Goal: Task Accomplishment & Management: Use online tool/utility

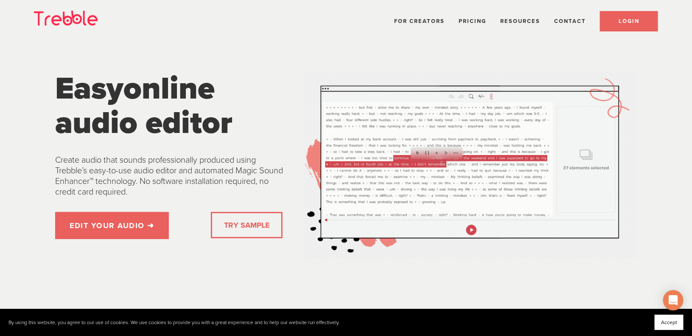
click at [625, 22] on span "LOGIN" at bounding box center [628, 21] width 21 height 7
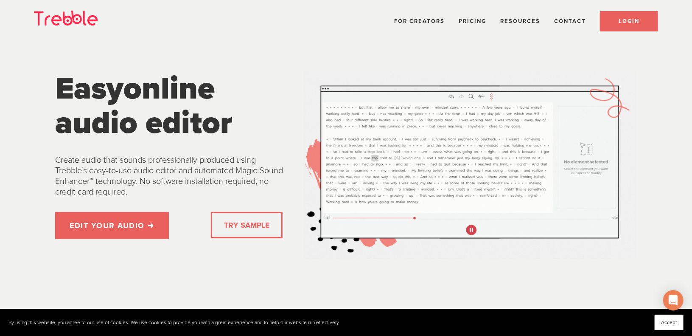
click at [612, 21] on link "LOGIN" at bounding box center [629, 21] width 58 height 20
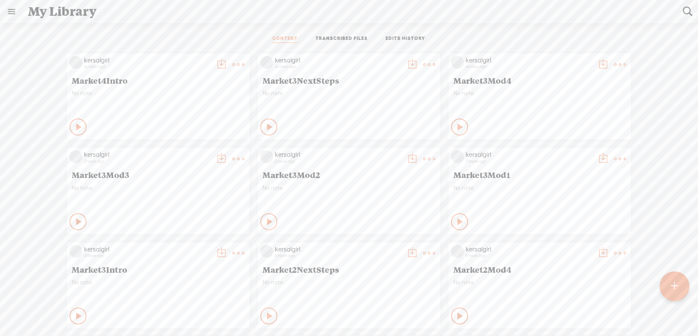
click at [676, 284] on t at bounding box center [674, 286] width 7 height 19
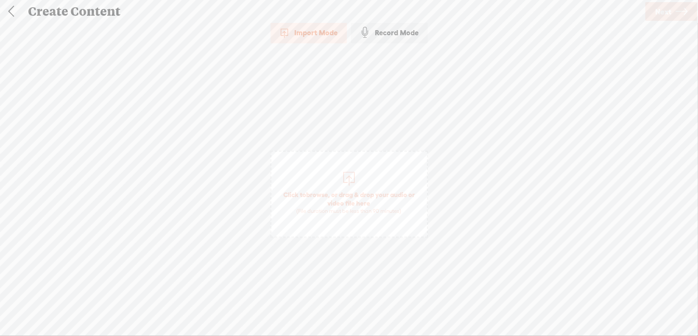
click at [319, 194] on span "browse" at bounding box center [317, 194] width 22 height 8
click at [667, 13] on span "Next" at bounding box center [663, 12] width 16 height 22
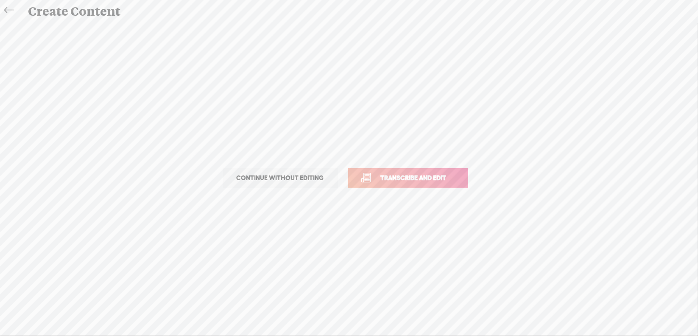
click at [419, 177] on span "Transcribe and edit" at bounding box center [414, 178] width 84 height 10
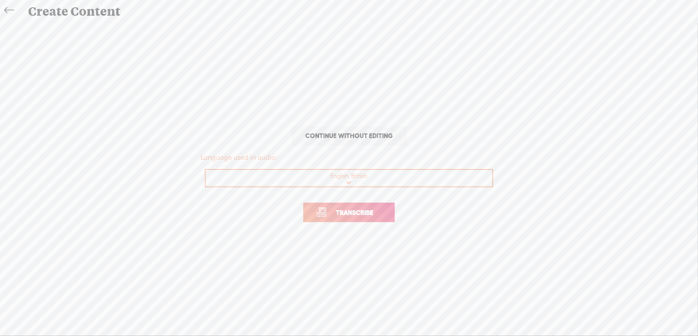
click at [342, 214] on span "Transcribe" at bounding box center [354, 212] width 55 height 10
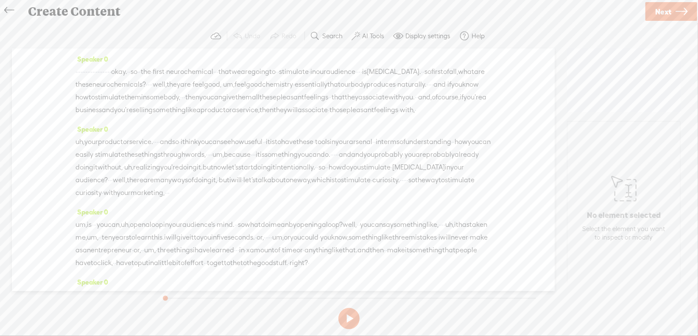
click at [347, 317] on button at bounding box center [349, 318] width 21 height 21
click at [0, 0] on button at bounding box center [0, 0] width 0 height 0
drag, startPoint x: 78, startPoint y: 75, endPoint x: 201, endPoint y: 73, distance: 122.6
click at [201, 73] on div "· · · · · · · · · · · · · · · · · · · · · okay. · · so · · the · first · neuroc…" at bounding box center [284, 90] width 416 height 51
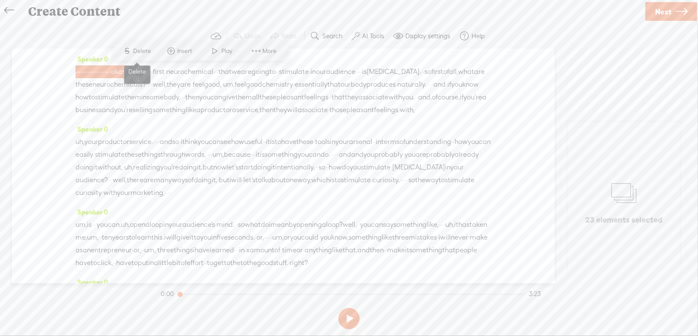
click at [148, 48] on span "Delete" at bounding box center [144, 51] width 20 height 8
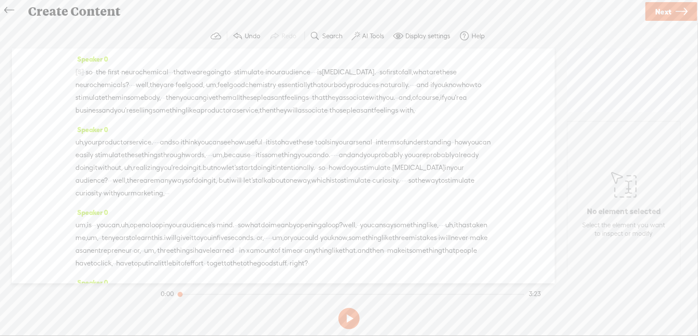
drag, startPoint x: 88, startPoint y: 71, endPoint x: 100, endPoint y: 73, distance: 12.4
click at [100, 73] on div "[S] · · · · · · · · · · · · · · · · · · · · · okay. · · so · · the · first · ne…" at bounding box center [284, 90] width 416 height 51
click at [43, 50] on span "Delete" at bounding box center [40, 51] width 20 height 8
click at [172, 70] on span "·" at bounding box center [171, 72] width 2 height 13
click at [146, 52] on span "Delete" at bounding box center [146, 51] width 20 height 8
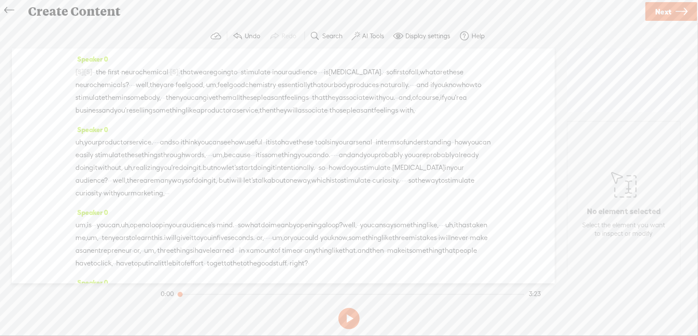
click at [321, 71] on span "·" at bounding box center [320, 72] width 2 height 13
click at [346, 55] on span "Delete" at bounding box center [340, 51] width 20 height 8
click at [134, 84] on span "·" at bounding box center [133, 84] width 2 height 13
click at [182, 64] on span "Delete" at bounding box center [175, 63] width 20 height 8
click at [224, 84] on span "um," at bounding box center [218, 85] width 11 height 13
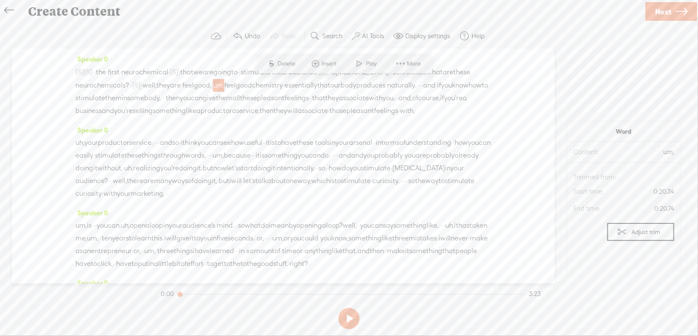
click at [289, 68] on span "S Delete" at bounding box center [281, 63] width 42 height 15
drag, startPoint x: 353, startPoint y: 81, endPoint x: 406, endPoint y: 82, distance: 53.5
click at [406, 82] on div "[S] · · · · · · · · · · · · · · · · · · · · · okay. · [S] · so · · the · first …" at bounding box center [284, 91] width 416 height 52
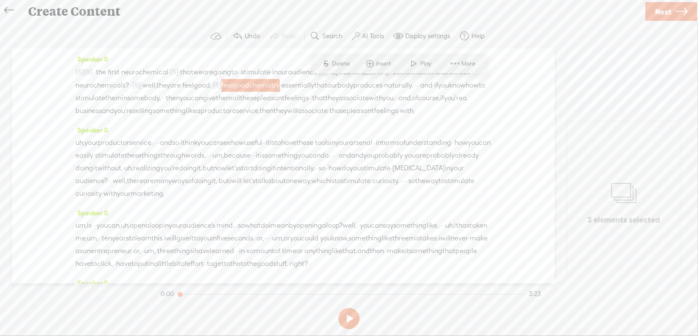
click at [194, 85] on span "feel" at bounding box center [187, 85] width 11 height 13
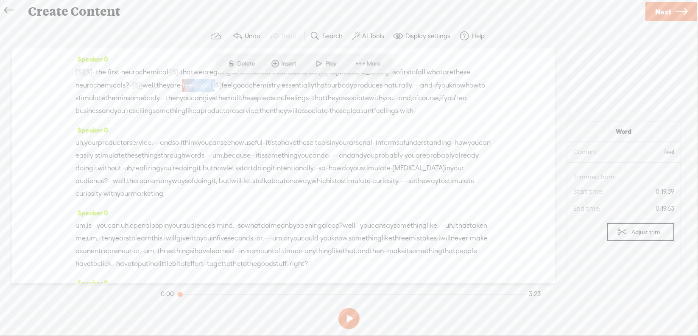
drag, startPoint x: 300, startPoint y: 84, endPoint x: 339, endPoint y: 84, distance: 39.5
click at [339, 84] on div "[S] · · · · · · · · · · · · · · · · · · · · · okay. · [S] · so · · the · first …" at bounding box center [284, 91] width 416 height 52
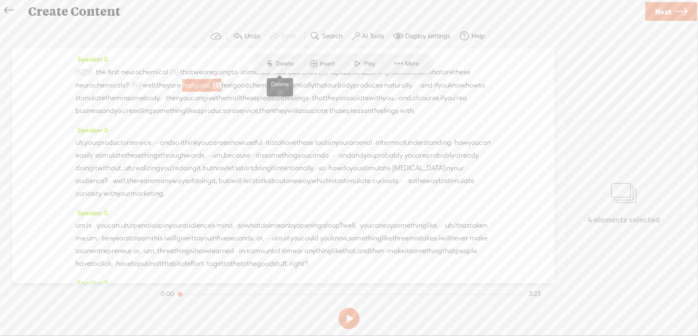
click at [281, 58] on span "S Delete" at bounding box center [280, 63] width 42 height 15
click at [284, 85] on span "essentially" at bounding box center [267, 85] width 33 height 13
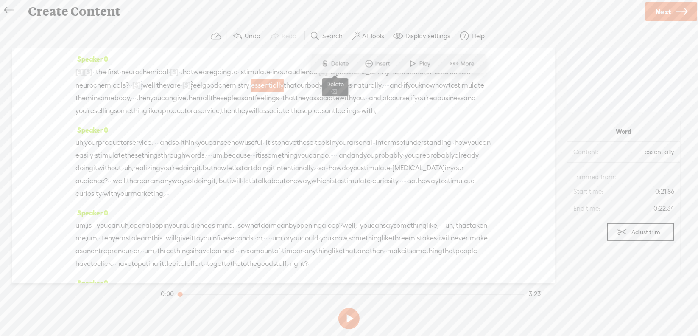
click at [348, 67] on span "Delete" at bounding box center [341, 63] width 20 height 8
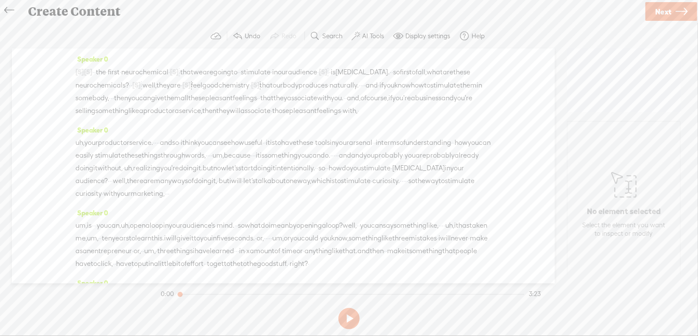
click at [362, 92] on span "·" at bounding box center [363, 85] width 2 height 13
click at [64, 78] on span "Delete" at bounding box center [62, 76] width 20 height 8
click at [112, 100] on span "·" at bounding box center [112, 98] width 2 height 13
click at [272, 80] on span "Delete" at bounding box center [268, 76] width 20 height 8
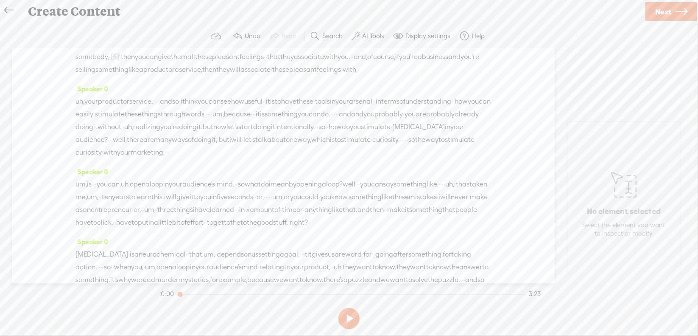
scroll to position [42, 0]
click at [81, 107] on span "uh," at bounding box center [80, 100] width 9 height 13
click at [31, 90] on span "Delete" at bounding box center [32, 91] width 20 height 8
click at [158, 107] on span "·" at bounding box center [157, 101] width 2 height 13
click at [123, 89] on span "Delete" at bounding box center [122, 91] width 20 height 8
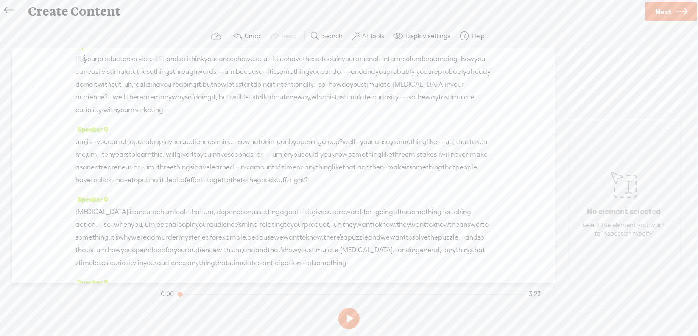
scroll to position [85, 0]
drag, startPoint x: 386, startPoint y: 82, endPoint x: 406, endPoint y: 82, distance: 20.8
click at [406, 82] on div "[S] uh, your product or service. · · [S] · · and so · i think you can see how u…" at bounding box center [284, 84] width 416 height 64
click at [349, 64] on span "Delete" at bounding box center [345, 61] width 20 height 8
click at [260, 78] on span "·" at bounding box center [259, 71] width 2 height 13
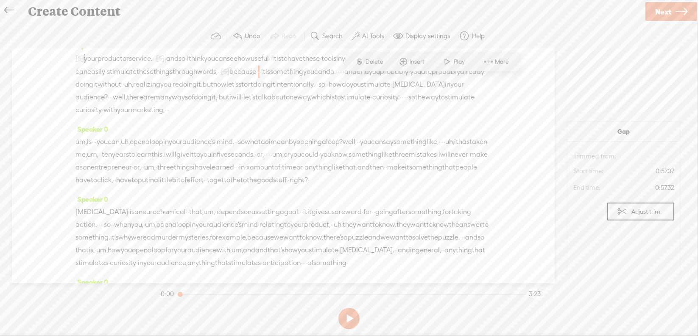
click at [383, 62] on span "Delete" at bounding box center [376, 61] width 20 height 8
drag, startPoint x: 166, startPoint y: 96, endPoint x: 192, endPoint y: 94, distance: 26.4
click at [192, 94] on div "[S] uh, your product or service. · · [S] · · and so · i think you can see how u…" at bounding box center [284, 84] width 416 height 64
click at [132, 77] on span "Delete" at bounding box center [129, 74] width 20 height 8
click at [355, 78] on span "and" at bounding box center [361, 71] width 12 height 13
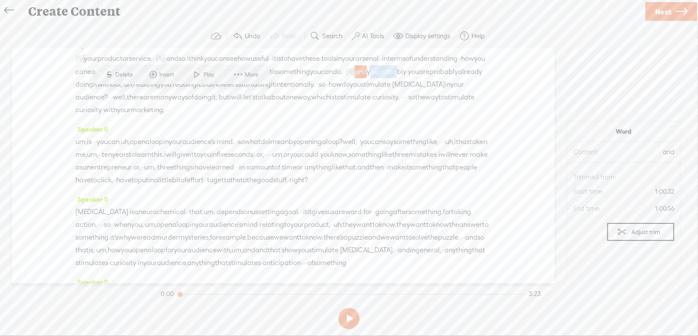
drag, startPoint x: 193, startPoint y: 94, endPoint x: 220, endPoint y: 96, distance: 26.4
click at [220, 96] on div "[S] uh, your product or service. · · [S] · · and so · i think you can see how u…" at bounding box center [284, 84] width 416 height 64
click at [157, 74] on span "Delete" at bounding box center [163, 74] width 20 height 8
click at [111, 91] on span "uh," at bounding box center [106, 84] width 9 height 13
click at [302, 74] on span "Delete" at bounding box center [302, 74] width 20 height 8
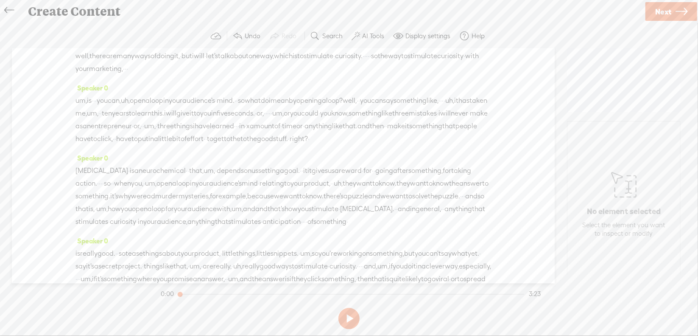
scroll to position [127, 0]
click at [476, 49] on span "·" at bounding box center [477, 42] width 2 height 13
click at [332, 50] on span "S Delete" at bounding box center [327, 44] width 42 height 15
drag, startPoint x: 143, startPoint y: 79, endPoint x: 168, endPoint y: 78, distance: 25.5
click at [168, 74] on div "[S] uh, your product or service. · · [S] · · and so · i think you can see how u…" at bounding box center [284, 41] width 416 height 65
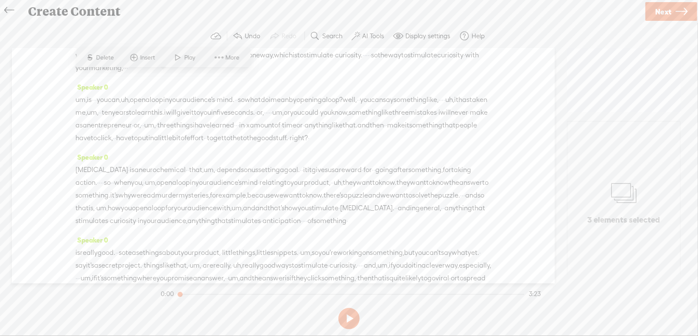
click at [123, 74] on span "marketing," at bounding box center [106, 68] width 34 height 13
click at [339, 49] on span "stimulate" at bounding box center [354, 42] width 30 height 13
drag, startPoint x: 154, startPoint y: 78, endPoint x: 170, endPoint y: 78, distance: 15.7
click at [170, 74] on div "[S] uh, your product or service. · · [S] · · and so · i think you can see how u…" at bounding box center [284, 41] width 416 height 65
click at [120, 61] on span "Delete" at bounding box center [115, 57] width 20 height 8
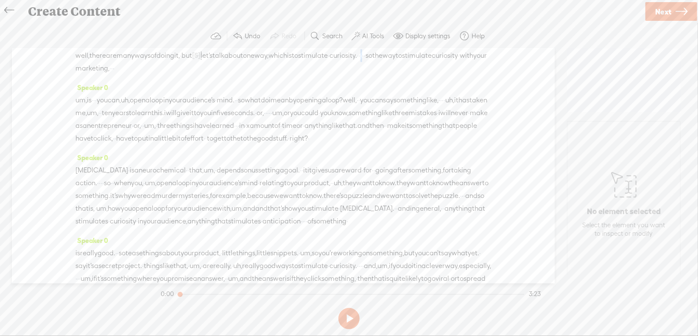
drag, startPoint x: 359, startPoint y: 76, endPoint x: 365, endPoint y: 77, distance: 6.0
click at [365, 75] on div "[S] uh, your product or service. · · [S] · · and so · i think you can see how u…" at bounding box center [284, 41] width 416 height 65
click at [314, 63] on span "S Delete" at bounding box center [301, 57] width 42 height 15
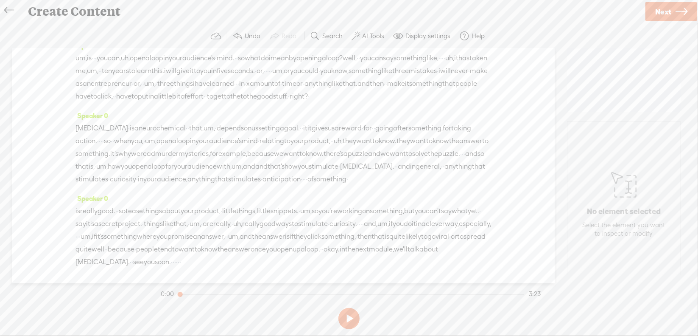
scroll to position [170, 0]
click at [78, 64] on span "um," at bounding box center [81, 57] width 11 height 13
click at [38, 64] on span "Delete" at bounding box center [32, 60] width 20 height 8
click at [92, 64] on span "·" at bounding box center [91, 58] width 2 height 13
click at [48, 62] on span "Delete" at bounding box center [45, 60] width 20 height 8
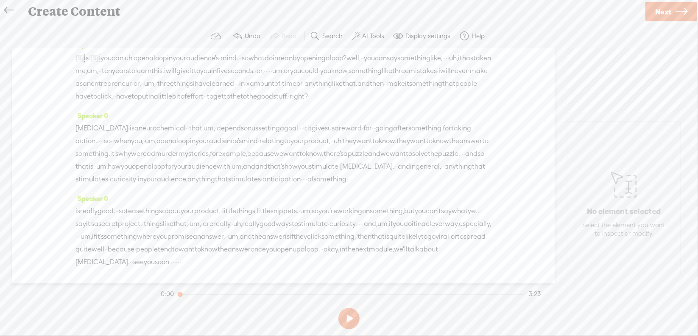
click at [134, 64] on span "uh," at bounding box center [129, 58] width 9 height 13
click at [85, 58] on span "S" at bounding box center [79, 59] width 13 height 15
click at [449, 64] on span "uh," at bounding box center [453, 58] width 9 height 13
click at [113, 73] on span "S" at bounding box center [107, 72] width 13 height 15
click at [98, 77] on span "um," at bounding box center [92, 70] width 11 height 13
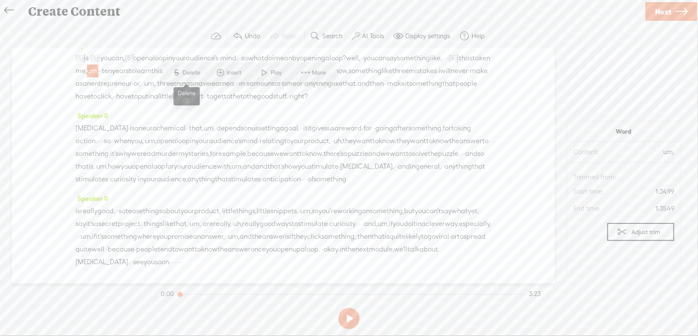
click at [195, 75] on span "Delete" at bounding box center [193, 72] width 20 height 8
drag, startPoint x: 88, startPoint y: 106, endPoint x: 116, endPoint y: 102, distance: 28.6
click at [116, 102] on div "[S] um, is · [S] · · you can, [S] uh, open a loop in your audience's · mind. · …" at bounding box center [284, 77] width 416 height 52
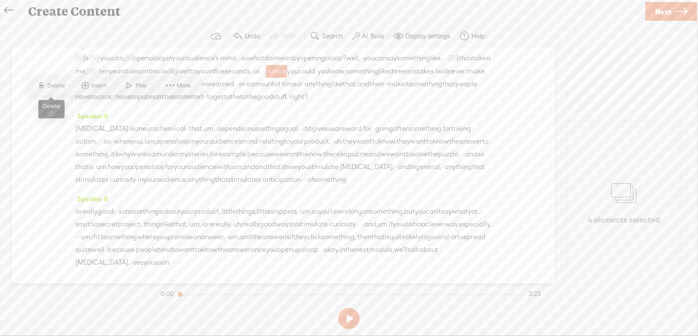
click at [63, 86] on span "Delete" at bounding box center [58, 85] width 20 height 8
drag, startPoint x: 92, startPoint y: 108, endPoint x: 165, endPoint y: 109, distance: 73.0
click at [165, 103] on div "[S] um, is · [S] · · you can, [S] uh, open a loop in your audience's · mind. · …" at bounding box center [284, 77] width 416 height 52
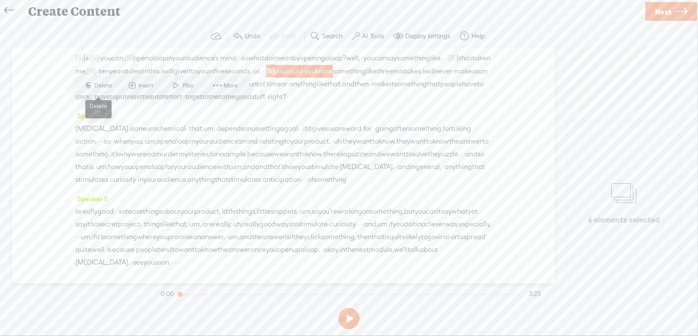
click at [98, 85] on span "Delete" at bounding box center [105, 85] width 20 height 8
click at [87, 90] on span "um," at bounding box center [81, 84] width 11 height 13
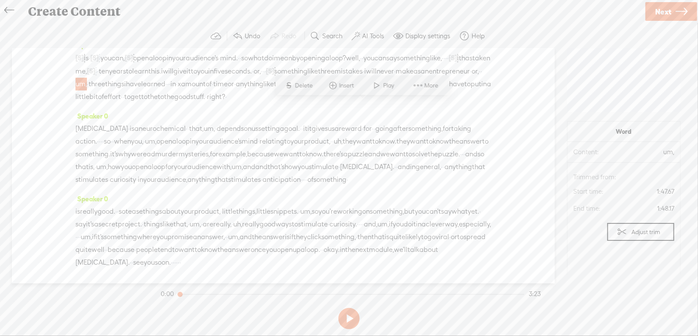
click at [304, 89] on span "Delete" at bounding box center [305, 85] width 20 height 8
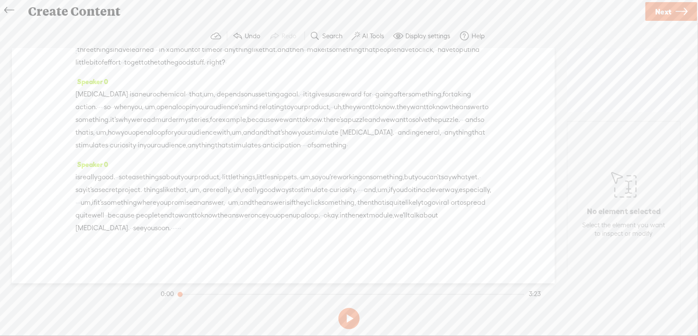
scroll to position [212, 0]
click at [225, 69] on span "right?" at bounding box center [216, 62] width 18 height 13
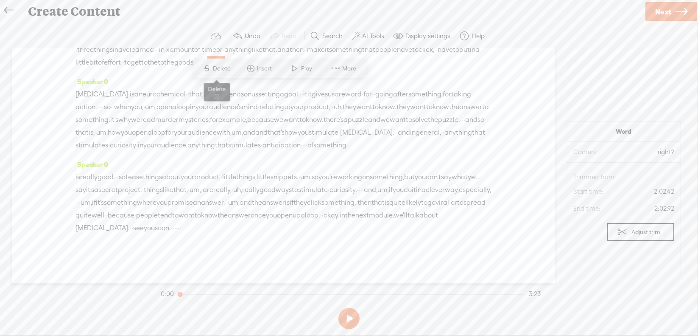
click at [215, 72] on span "Delete" at bounding box center [223, 68] width 20 height 8
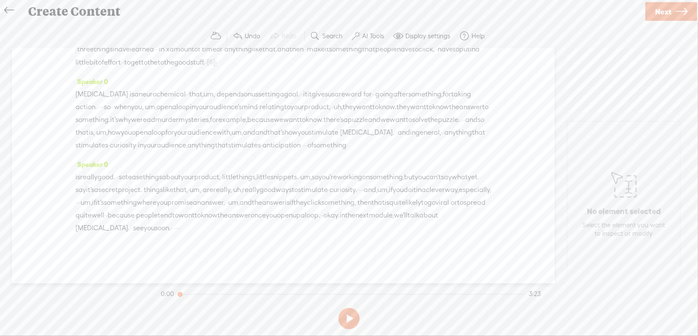
scroll to position [255, 0]
click at [212, 88] on span "um," at bounding box center [209, 94] width 11 height 13
click at [149, 57] on span "Delete" at bounding box center [158, 58] width 20 height 8
click at [305, 101] on span "it" at bounding box center [302, 94] width 4 height 13
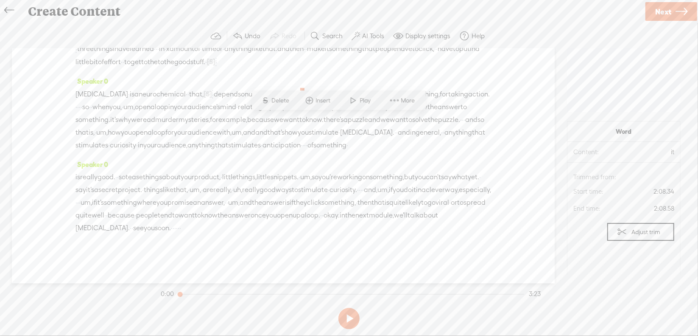
click at [284, 97] on span "Delete" at bounding box center [282, 100] width 20 height 8
click at [102, 101] on span "·" at bounding box center [102, 107] width 2 height 13
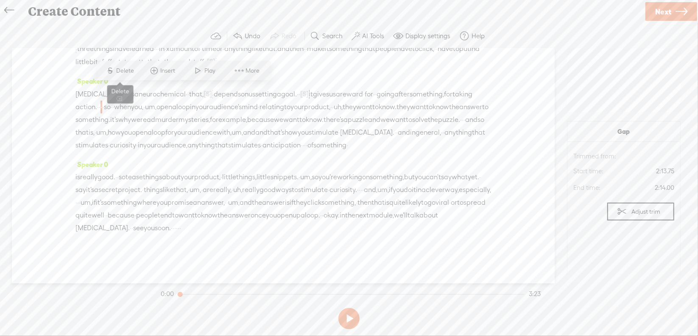
click at [132, 70] on span "Delete" at bounding box center [127, 71] width 20 height 8
click at [163, 101] on span "um," at bounding box center [157, 107] width 11 height 13
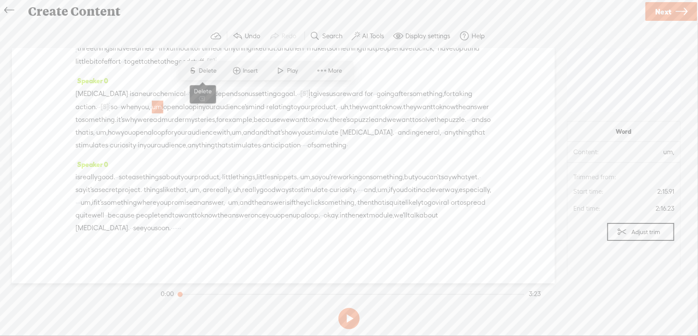
click at [210, 72] on span "Delete" at bounding box center [209, 71] width 20 height 8
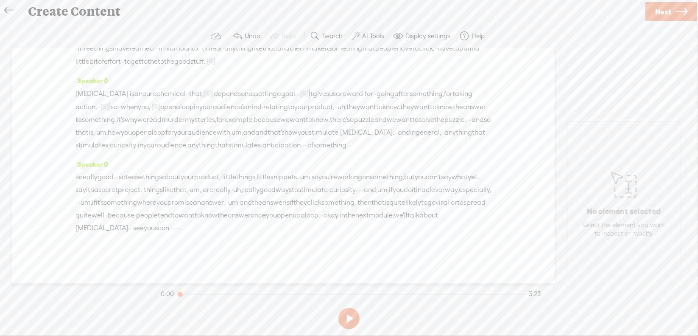
click at [338, 102] on span "uh," at bounding box center [342, 107] width 9 height 13
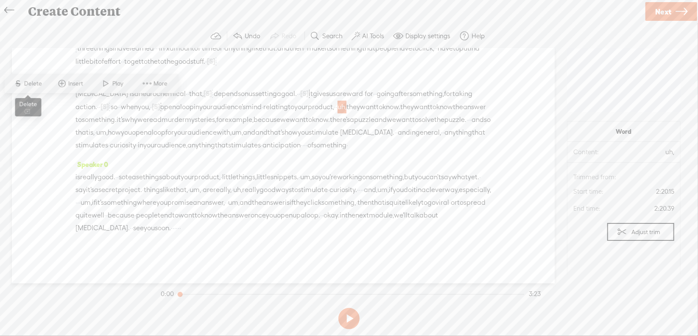
click at [31, 78] on span "S Delete" at bounding box center [28, 83] width 42 height 15
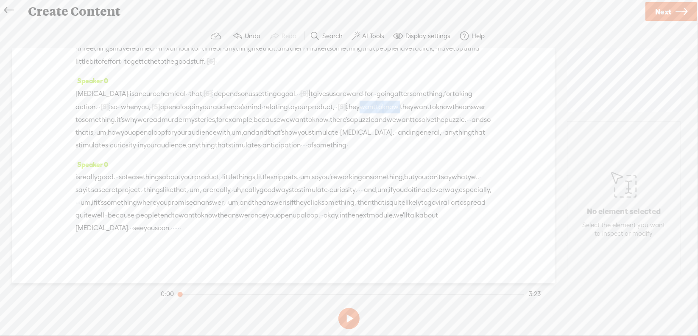
drag, startPoint x: 107, startPoint y: 104, endPoint x: 157, endPoint y: 102, distance: 50.5
click at [157, 102] on div "[MEDICAL_DATA] · is a neurochemical · · that, [S] um, · depends on us setting a…" at bounding box center [284, 119] width 416 height 64
click at [89, 81] on span "Delete" at bounding box center [95, 83] width 20 height 8
click at [419, 118] on span "·" at bounding box center [420, 119] width 2 height 13
click at [226, 98] on span "Delete" at bounding box center [223, 96] width 20 height 8
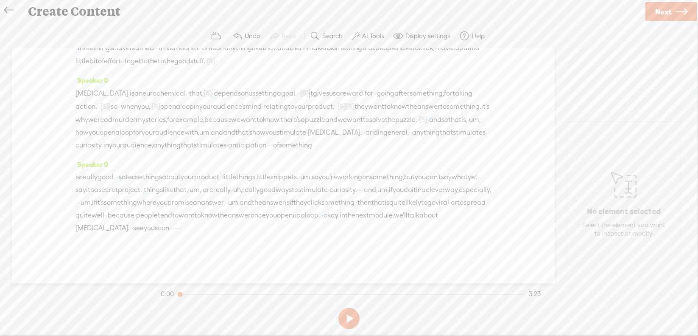
click at [469, 118] on span "um," at bounding box center [474, 119] width 11 height 13
click at [296, 99] on span "Delete" at bounding box center [301, 96] width 20 height 8
drag, startPoint x: 135, startPoint y: 129, endPoint x: 158, endPoint y: 129, distance: 22.9
click at [158, 129] on div "[MEDICAL_DATA] · is a neurochemical · · that, [S] um, · depends on us setting a…" at bounding box center [284, 119] width 416 height 65
drag, startPoint x: 115, startPoint y: 129, endPoint x: 145, endPoint y: 132, distance: 29.4
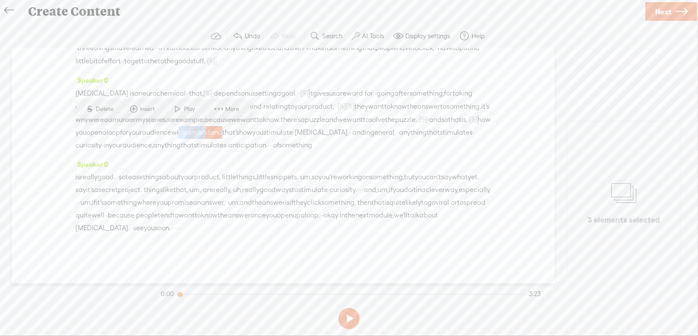
click at [145, 132] on div "[MEDICAL_DATA] · is a neurochemical · · that, [S] um, · depends on us setting a…" at bounding box center [284, 119] width 416 height 65
click at [95, 109] on span "Delete" at bounding box center [91, 109] width 20 height 8
click at [223, 141] on span "·" at bounding box center [222, 145] width 2 height 13
click at [187, 124] on span "Delete" at bounding box center [186, 122] width 20 height 8
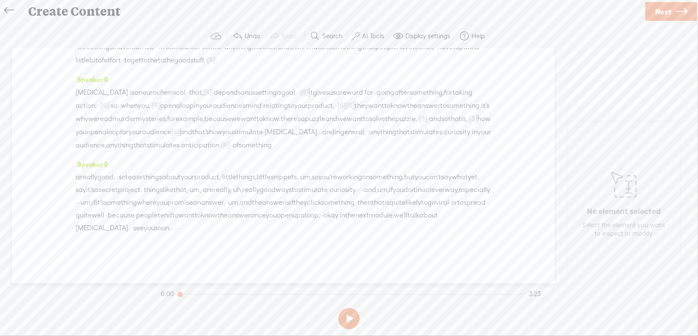
click at [312, 171] on span "um," at bounding box center [305, 177] width 11 height 13
click at [299, 146] on span "Delete" at bounding box center [301, 144] width 20 height 8
click at [190, 183] on span "um," at bounding box center [184, 189] width 11 height 13
click at [255, 151] on span "S Delete" at bounding box center [248, 155] width 42 height 15
drag, startPoint x: 365, startPoint y: 175, endPoint x: 386, endPoint y: 174, distance: 20.4
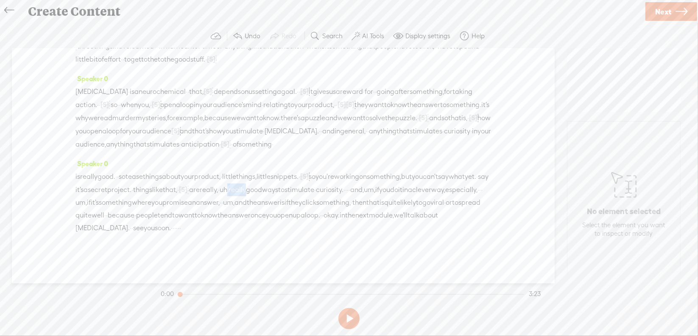
click at [386, 174] on div "is really good. · · so tease things about your product, · little things, little…" at bounding box center [284, 202] width 416 height 64
click at [331, 158] on span "Delete" at bounding box center [324, 156] width 20 height 8
click at [329, 187] on span "·" at bounding box center [330, 189] width 2 height 13
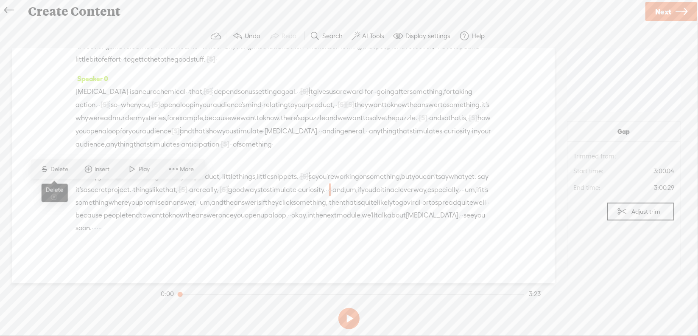
click at [61, 171] on span "Delete" at bounding box center [61, 169] width 20 height 8
click at [353, 191] on span "um," at bounding box center [358, 189] width 11 height 13
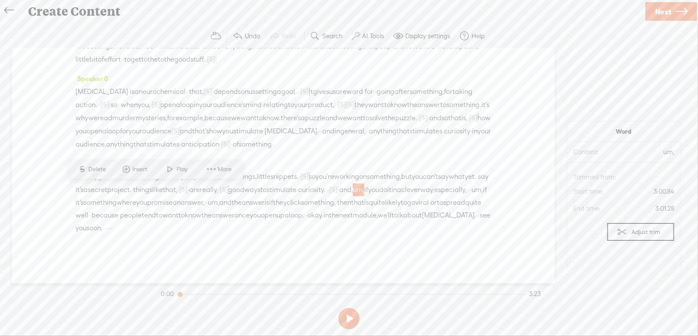
click at [100, 172] on span "Delete" at bounding box center [99, 169] width 20 height 8
click at [469, 190] on span "um," at bounding box center [474, 189] width 11 height 13
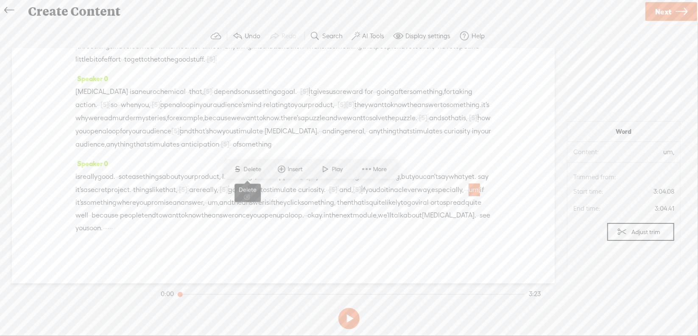
click at [255, 167] on span "Delete" at bounding box center [254, 169] width 20 height 8
click at [200, 202] on span "um," at bounding box center [205, 202] width 11 height 13
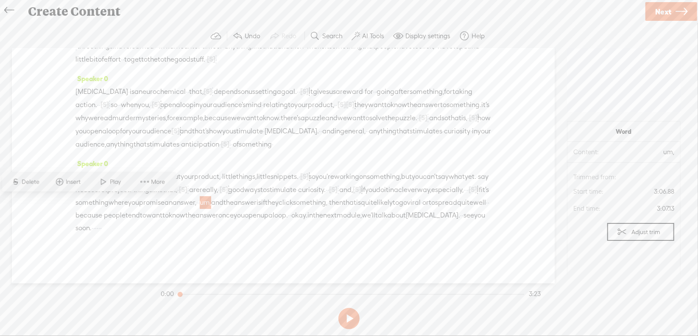
click at [37, 182] on span "Delete" at bounding box center [32, 181] width 20 height 8
click at [308, 213] on span "okay." at bounding box center [299, 215] width 16 height 13
click at [262, 194] on span "Delete" at bounding box center [266, 194] width 20 height 8
drag, startPoint x: 138, startPoint y: 228, endPoint x: 170, endPoint y: 225, distance: 32.4
click at [170, 225] on div "is really good. · · so tease things about your product, · little things, little…" at bounding box center [284, 201] width 416 height 65
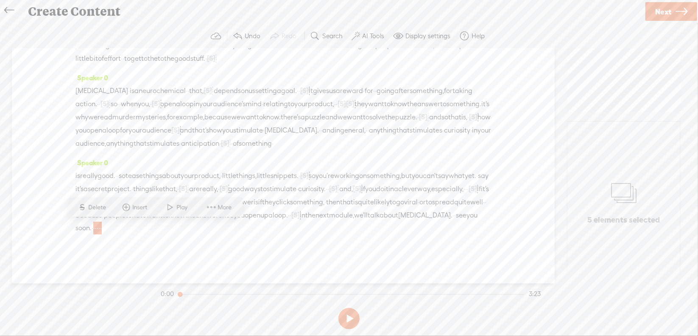
click at [98, 206] on span "Delete" at bounding box center [99, 207] width 20 height 8
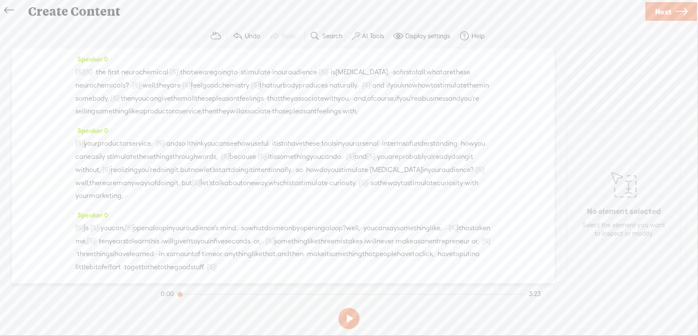
scroll to position [0, 0]
click at [94, 75] on span "·" at bounding box center [93, 72] width 2 height 13
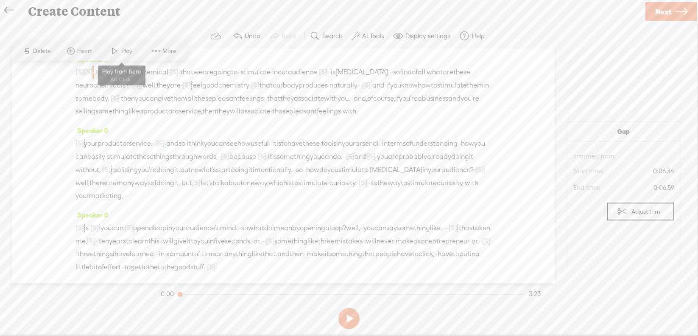
click at [129, 50] on span "Play" at bounding box center [128, 51] width 13 height 8
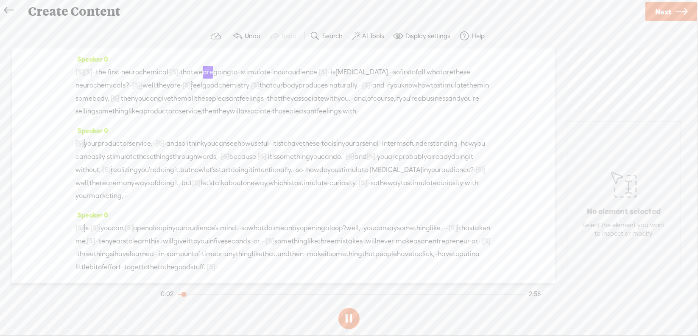
click at [94, 70] on span "·" at bounding box center [93, 72] width 2 height 13
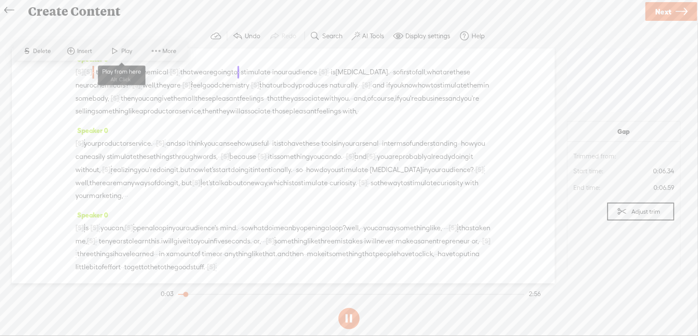
click at [118, 51] on span at bounding box center [115, 50] width 13 height 15
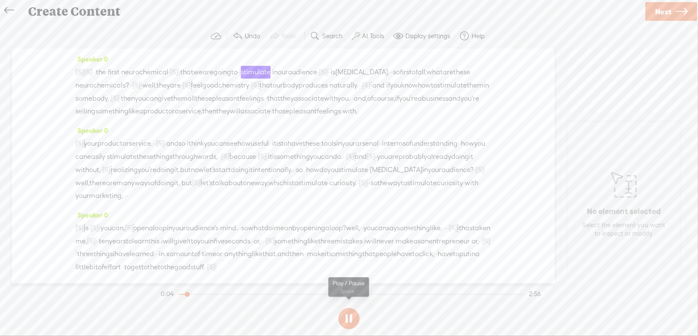
click at [350, 314] on button at bounding box center [349, 318] width 21 height 21
click at [179, 70] on span "[S]" at bounding box center [174, 72] width 8 height 8
click at [202, 51] on span at bounding box center [194, 50] width 19 height 17
click at [94, 71] on span "·" at bounding box center [93, 72] width 2 height 13
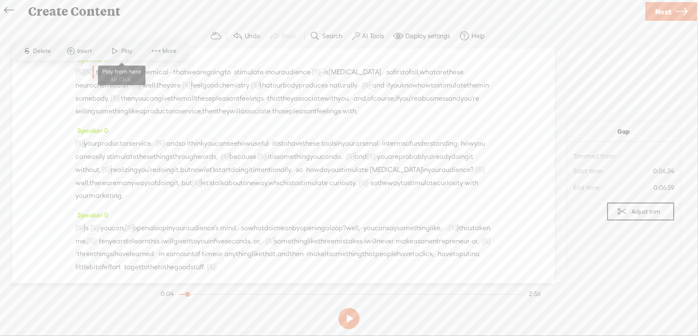
click at [114, 52] on span at bounding box center [115, 50] width 13 height 15
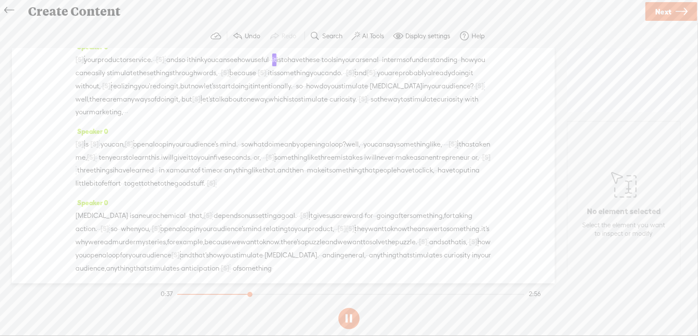
scroll to position [85, 0]
click at [347, 319] on button at bounding box center [349, 318] width 21 height 21
click at [367, 75] on span "[S]" at bounding box center [371, 71] width 8 height 8
click at [201, 76] on span "Restore" at bounding box center [202, 74] width 22 height 8
click at [310, 78] on span "you" at bounding box center [315, 71] width 11 height 13
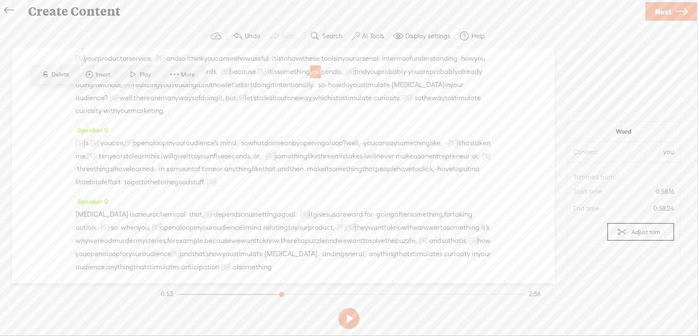
click at [135, 77] on span at bounding box center [133, 74] width 13 height 15
click at [348, 319] on section at bounding box center [349, 318] width 380 height 28
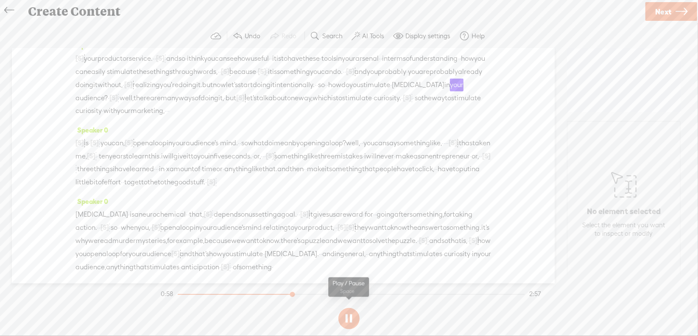
click at [348, 318] on section at bounding box center [349, 318] width 380 height 28
click at [347, 317] on button at bounding box center [349, 318] width 21 height 21
click at [346, 75] on span "[S]" at bounding box center [350, 71] width 8 height 8
click at [161, 73] on span at bounding box center [158, 74] width 19 height 17
click at [277, 78] on span "something" at bounding box center [293, 71] width 33 height 13
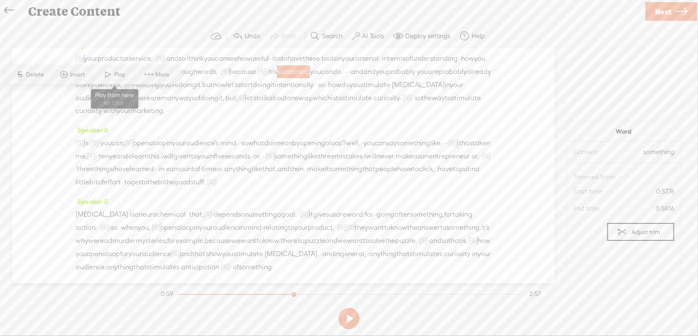
click at [125, 74] on span "Play" at bounding box center [121, 74] width 13 height 8
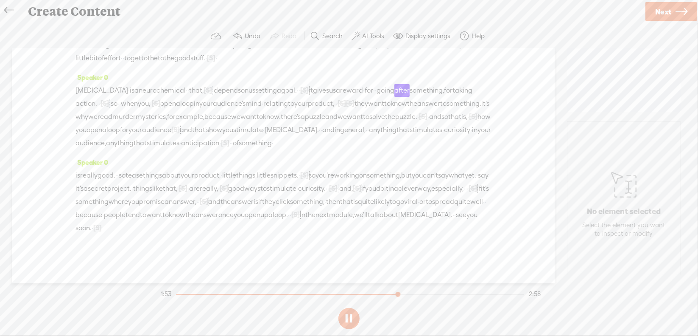
scroll to position [255, 0]
click at [0, 0] on button at bounding box center [0, 0] width 0 height 0
click at [229, 139] on span "[S]" at bounding box center [225, 143] width 8 height 8
click at [237, 120] on span at bounding box center [235, 121] width 19 height 17
click at [160, 141] on span "stimulates" at bounding box center [163, 143] width 33 height 13
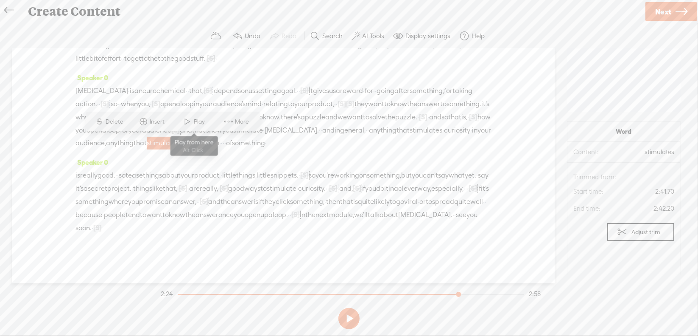
click at [196, 118] on span "Play" at bounding box center [200, 122] width 13 height 8
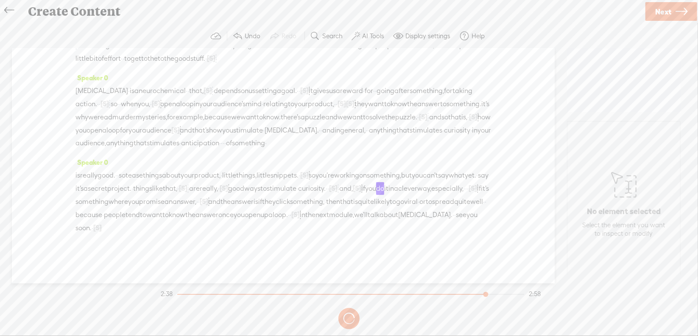
click at [0, 0] on button at bounding box center [0, 0] width 0 height 0
click at [228, 189] on span "[S]" at bounding box center [224, 188] width 8 height 8
click at [375, 167] on span "Restore" at bounding box center [371, 166] width 22 height 8
click at [200, 187] on span "are" at bounding box center [194, 188] width 11 height 13
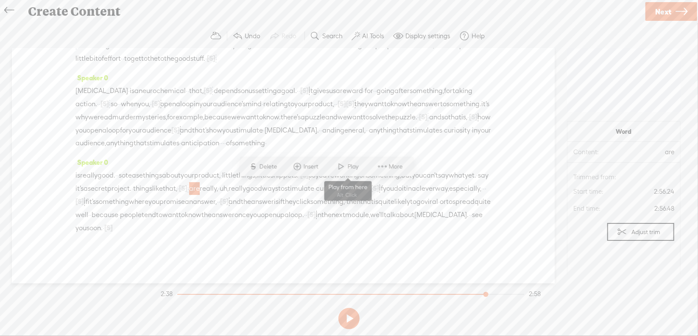
click at [341, 168] on span at bounding box center [341, 166] width 13 height 15
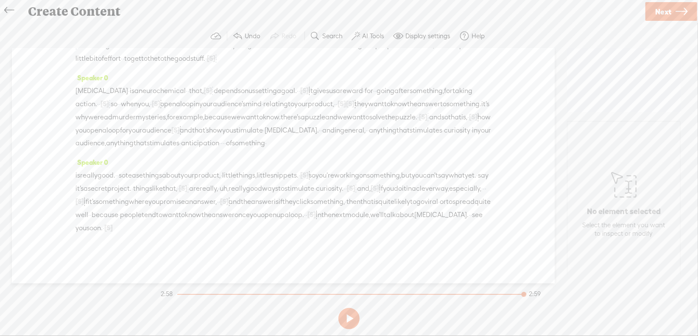
click at [104, 234] on span "·" at bounding box center [104, 227] width 2 height 13
click at [78, 216] on span "Delete" at bounding box center [74, 217] width 20 height 8
click at [472, 221] on span "see" at bounding box center [477, 214] width 11 height 13
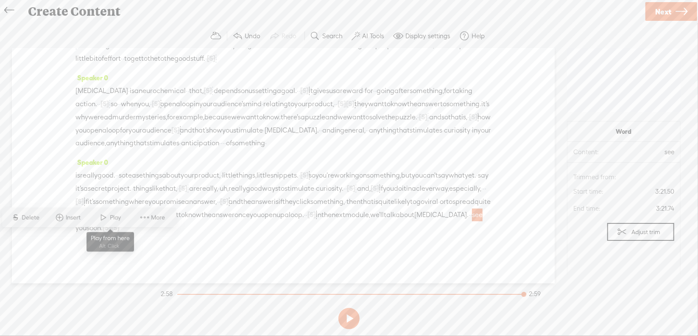
click at [110, 214] on span "Play" at bounding box center [116, 217] width 13 height 8
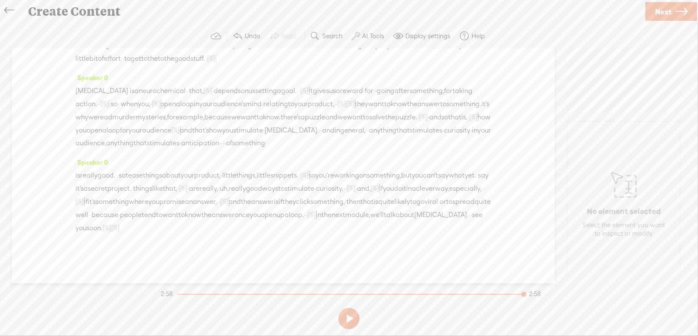
click at [655, 11] on span "Next" at bounding box center [663, 12] width 16 height 22
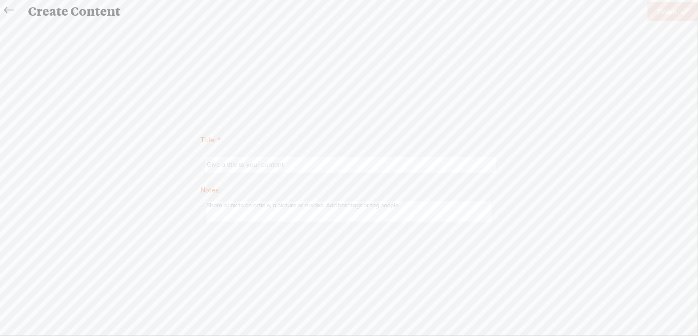
click at [279, 166] on input "text" at bounding box center [350, 165] width 291 height 17
type input "Market4Mod1"
click at [669, 13] on span "Finish" at bounding box center [668, 12] width 20 height 22
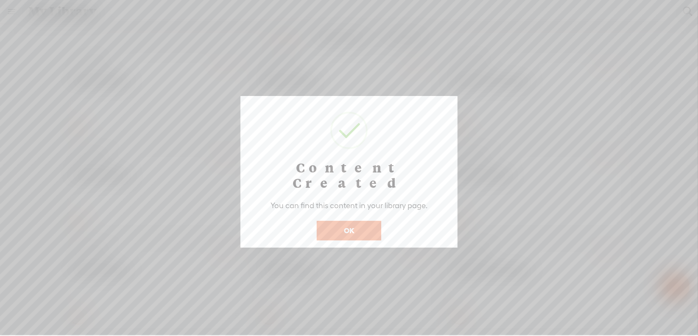
click at [361, 221] on button "OK" at bounding box center [349, 231] width 64 height 20
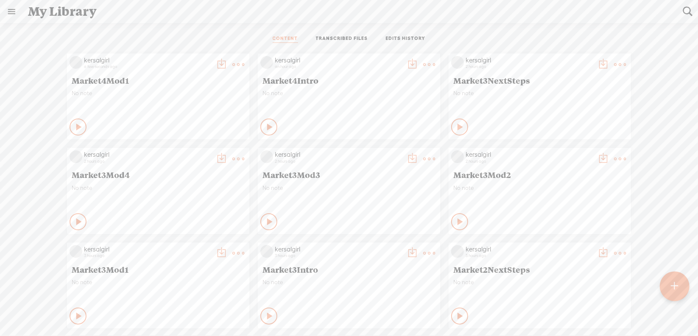
click at [244, 64] on t at bounding box center [238, 65] width 12 height 12
click at [423, 64] on t at bounding box center [429, 65] width 12 height 12
click at [457, 40] on ul "CONTENT TRANSCRIBED FILES EDITS HISTORY" at bounding box center [349, 39] width 225 height 20
click at [666, 281] on div at bounding box center [675, 286] width 31 height 31
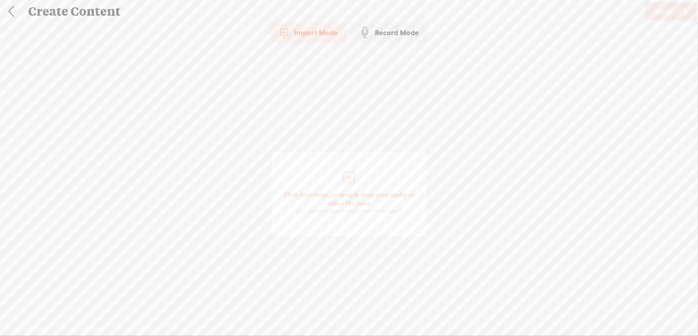
click at [311, 193] on span "browse" at bounding box center [317, 194] width 22 height 8
click at [659, 13] on span "Next" at bounding box center [663, 12] width 16 height 22
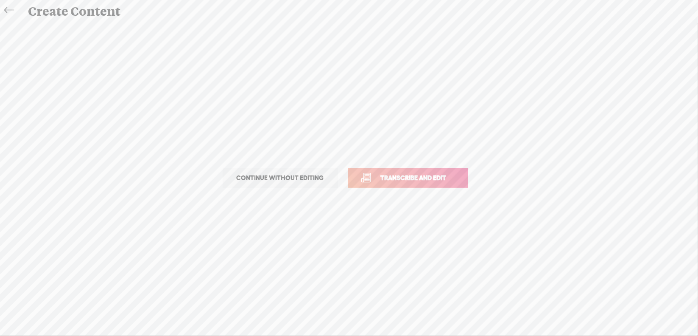
click at [421, 179] on span "Transcribe and edit" at bounding box center [414, 178] width 84 height 10
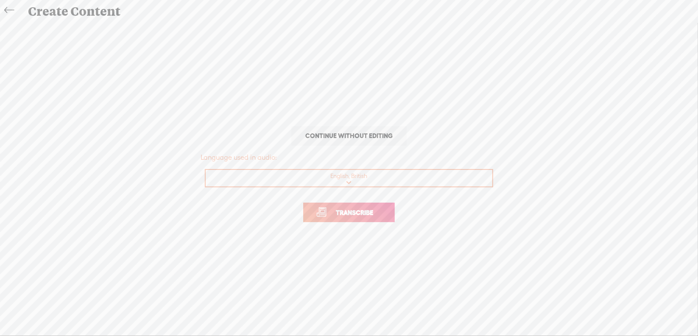
click at [354, 213] on span "Transcribe" at bounding box center [354, 212] width 55 height 10
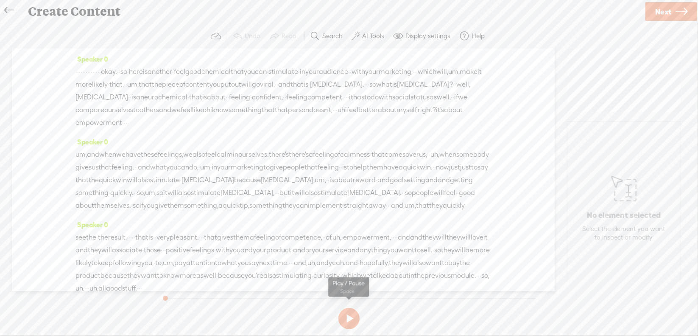
click at [350, 319] on button at bounding box center [349, 318] width 21 height 21
click at [349, 317] on button at bounding box center [349, 318] width 21 height 21
click at [74, 70] on div "Speaker 0 · · · · · · · · · · · · · · · okay. · · so · here is another · feel g…" at bounding box center [283, 165] width 543 height 235
drag, startPoint x: 76, startPoint y: 72, endPoint x: 171, endPoint y: 73, distance: 94.2
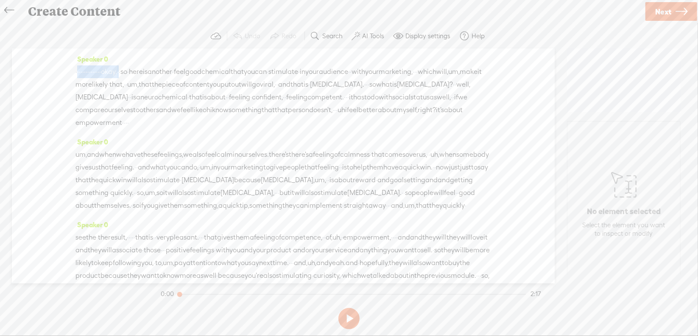
click at [171, 73] on div "· · · · · · · · · · · · · · · okay. · · so · here is another · feel good chemic…" at bounding box center [284, 97] width 416 height 64
click at [113, 52] on span "Delete" at bounding box center [114, 51] width 20 height 8
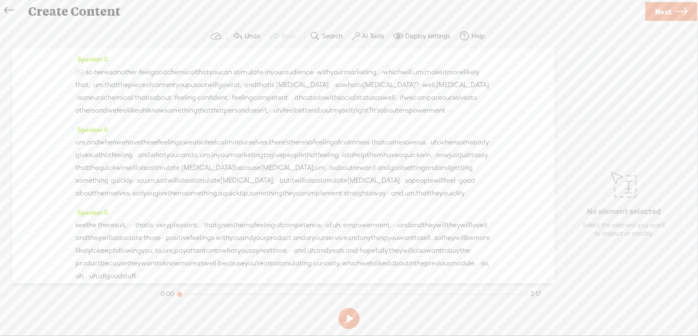
click at [381, 70] on span "·" at bounding box center [381, 72] width 2 height 13
click at [409, 52] on span "Delete" at bounding box center [405, 51] width 20 height 8
click at [420, 78] on span "um," at bounding box center [425, 72] width 11 height 13
click at [66, 66] on span "Delete" at bounding box center [62, 63] width 20 height 8
click at [105, 80] on span "um," at bounding box center [98, 84] width 11 height 13
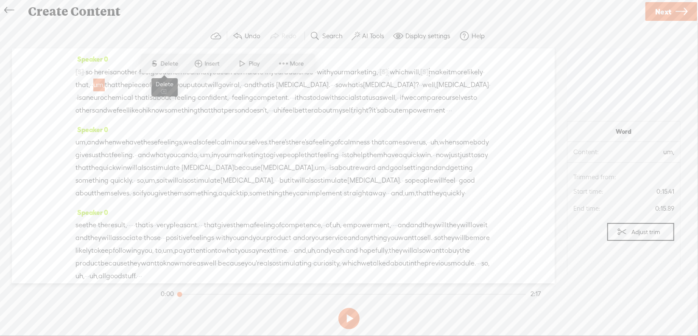
click at [174, 67] on span "Delete" at bounding box center [171, 63] width 20 height 8
click at [329, 92] on span "·" at bounding box center [330, 85] width 2 height 13
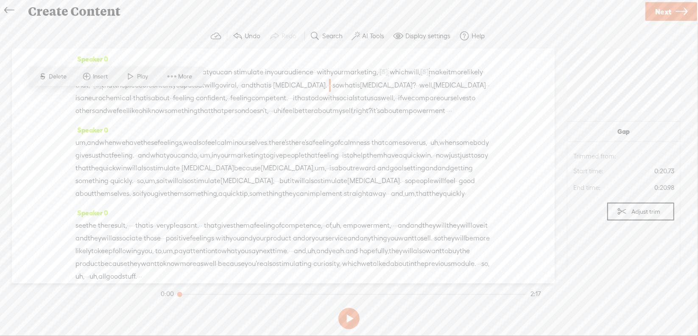
click at [59, 77] on span "Delete" at bounding box center [59, 76] width 20 height 8
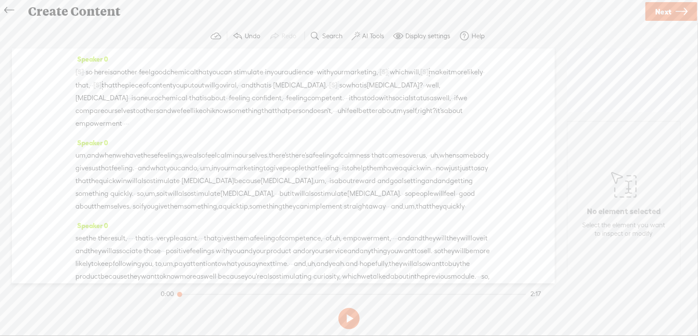
click at [346, 104] on span "·" at bounding box center [347, 98] width 2 height 13
click at [94, 89] on span "Delete" at bounding box center [88, 89] width 20 height 8
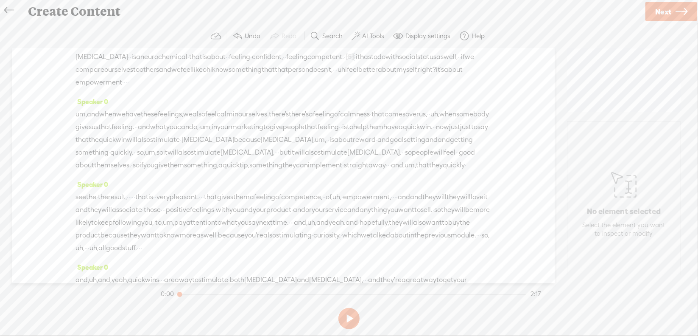
scroll to position [42, 0]
click at [338, 75] on span "uh" at bounding box center [342, 68] width 8 height 13
click at [187, 61] on span "Delete" at bounding box center [183, 59] width 20 height 8
click at [334, 76] on span "·" at bounding box center [335, 69] width 2 height 13
click at [174, 62] on span "Delete" at bounding box center [170, 59] width 20 height 8
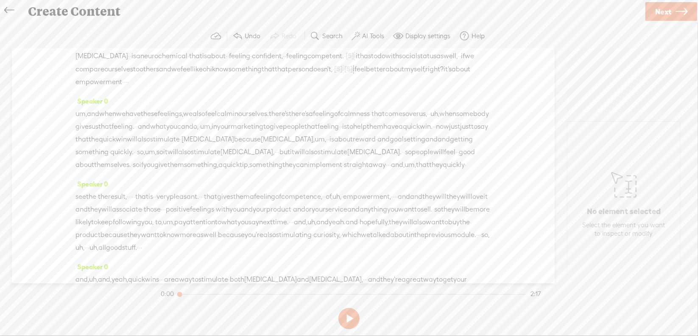
click at [127, 77] on span "·" at bounding box center [127, 82] width 2 height 13
click at [401, 60] on span "Delete" at bounding box center [397, 59] width 20 height 8
click at [81, 120] on span "um," at bounding box center [81, 114] width 11 height 13
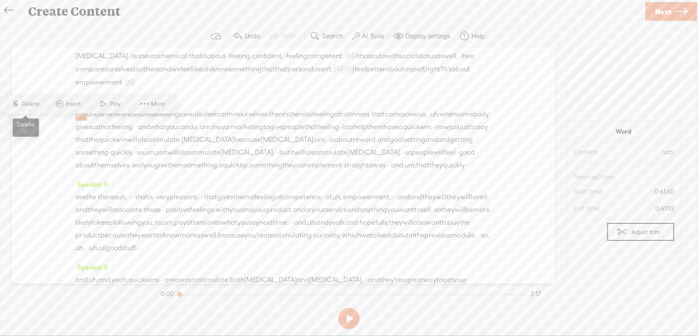
click at [36, 104] on span "Delete" at bounding box center [32, 104] width 20 height 8
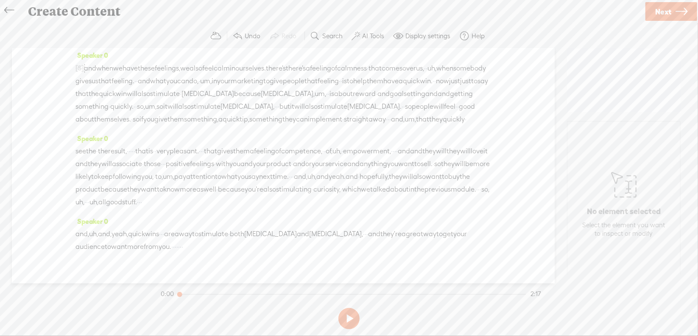
scroll to position [85, 0]
drag, startPoint x: 327, startPoint y: 84, endPoint x: 321, endPoint y: 82, distance: 6.1
click at [286, 78] on span "there's" at bounding box center [276, 72] width 20 height 13
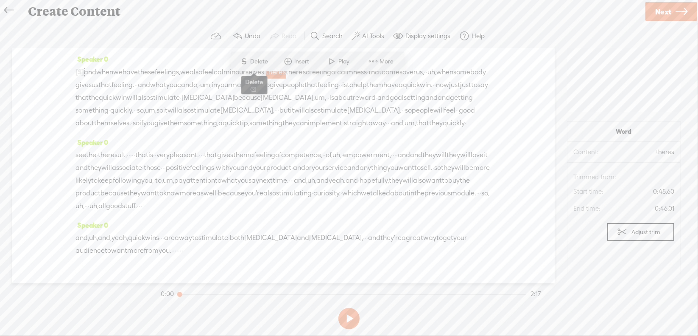
click at [265, 62] on span "Delete" at bounding box center [261, 61] width 20 height 8
click at [416, 78] on span "uh," at bounding box center [420, 72] width 9 height 13
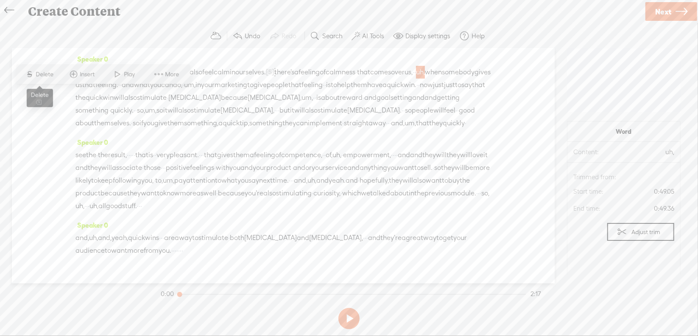
click at [52, 74] on span "Delete" at bounding box center [46, 74] width 20 height 8
click at [196, 91] on span "um," at bounding box center [189, 84] width 11 height 13
click at [282, 73] on span "Delete" at bounding box center [277, 74] width 20 height 8
click at [430, 92] on span "just" at bounding box center [435, 85] width 11 height 13
click at [210, 89] on span "S Delete" at bounding box center [194, 86] width 42 height 15
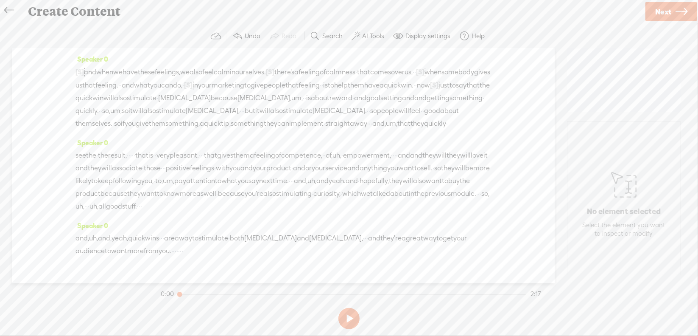
click at [291, 104] on span "um," at bounding box center [296, 98] width 11 height 13
click at [89, 98] on span "Delete" at bounding box center [91, 99] width 20 height 8
drag, startPoint x: 416, startPoint y: 122, endPoint x: 437, endPoint y: 121, distance: 20.4
click at [437, 121] on div "[S] um, and when we have these feelings, we also feel calm in ourselves. [S] th…" at bounding box center [284, 97] width 416 height 65
click at [378, 103] on span "Delete" at bounding box center [374, 99] width 20 height 8
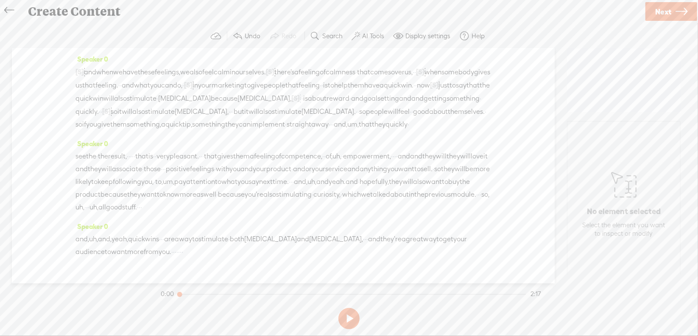
click at [230, 118] on span "·" at bounding box center [231, 111] width 2 height 13
click at [96, 115] on span "Delete" at bounding box center [94, 112] width 20 height 8
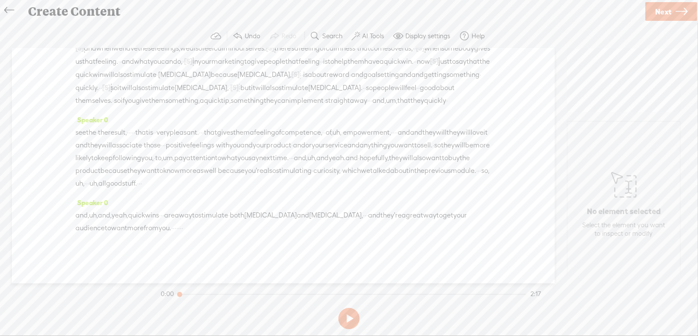
scroll to position [127, 0]
click at [386, 100] on span "um," at bounding box center [391, 100] width 11 height 13
click at [326, 80] on span "Delete" at bounding box center [326, 82] width 20 height 8
click at [134, 137] on span "·" at bounding box center [133, 132] width 2 height 13
click at [103, 112] on span "Delete" at bounding box center [103, 115] width 20 height 8
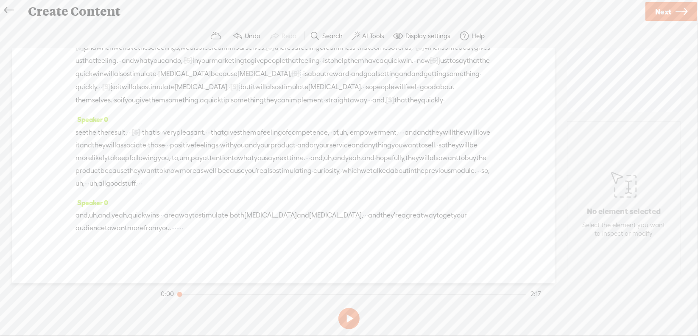
click at [209, 134] on span "·" at bounding box center [208, 132] width 2 height 13
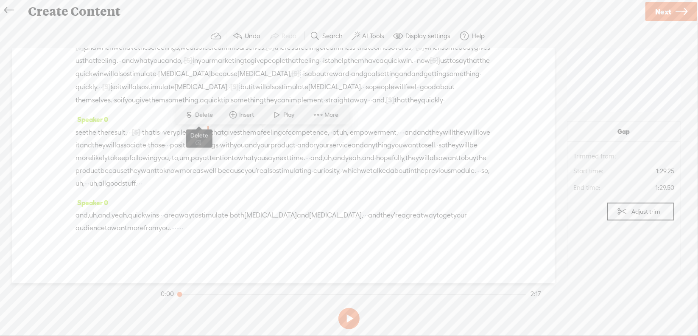
click at [208, 115] on span "Delete" at bounding box center [206, 115] width 20 height 8
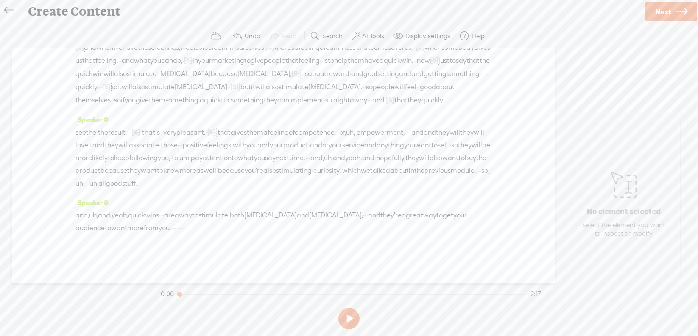
scroll to position [143, 0]
click at [355, 126] on span "uh," at bounding box center [350, 132] width 9 height 13
click at [376, 97] on span "Delete" at bounding box center [385, 98] width 20 height 8
click at [408, 132] on span "·" at bounding box center [409, 132] width 2 height 13
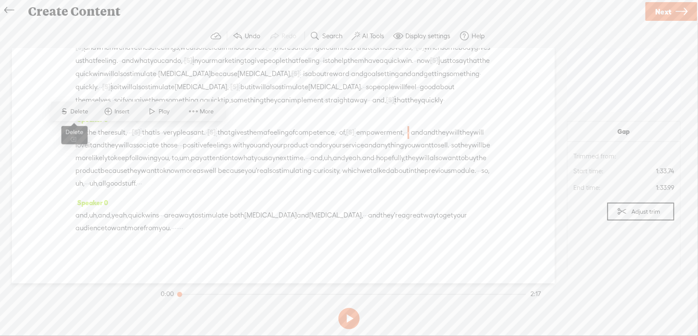
click at [89, 114] on span "Delete" at bounding box center [81, 111] width 20 height 8
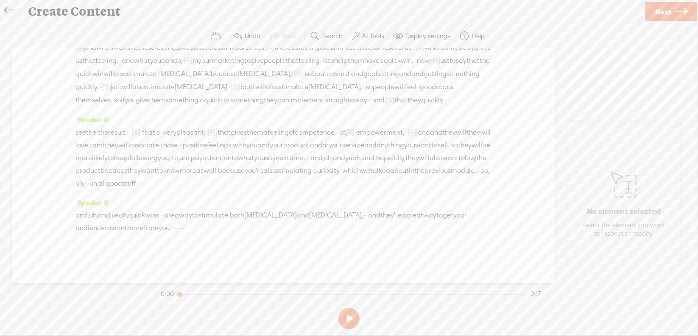
click at [418, 133] on span "and" at bounding box center [424, 132] width 12 height 13
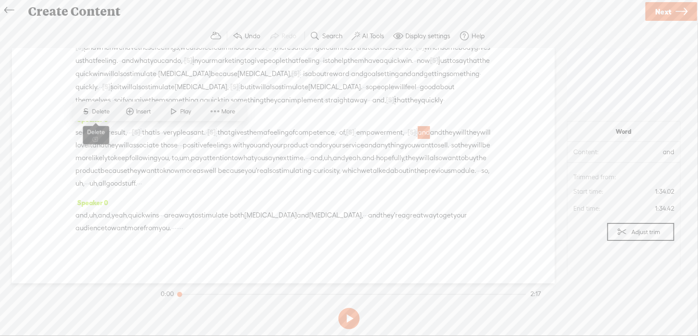
click at [109, 112] on span "Delete" at bounding box center [102, 111] width 20 height 8
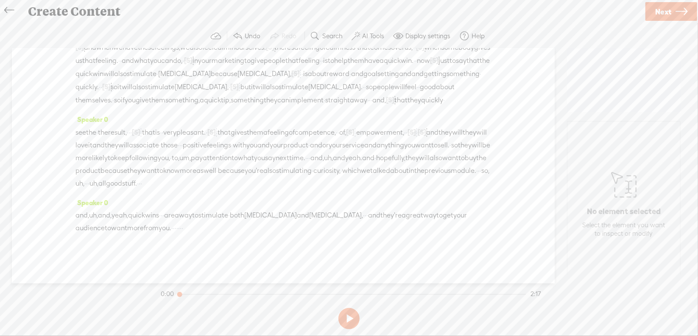
click at [310, 143] on span "and" at bounding box center [316, 145] width 12 height 13
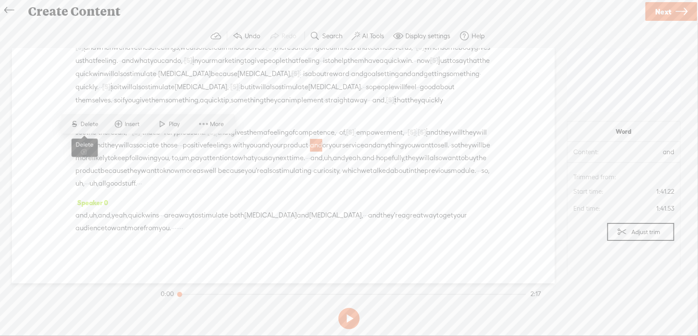
click at [87, 126] on span "Delete" at bounding box center [91, 124] width 20 height 8
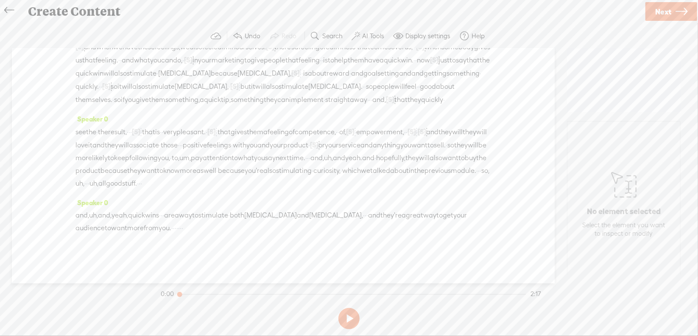
click at [179, 156] on span "um," at bounding box center [184, 157] width 11 height 13
click at [46, 137] on span "S Delete" at bounding box center [29, 136] width 42 height 15
click at [304, 157] on span "·" at bounding box center [305, 157] width 2 height 13
click at [184, 139] on span "Delete" at bounding box center [186, 137] width 20 height 8
click at [328, 155] on span "uh," at bounding box center [332, 157] width 9 height 13
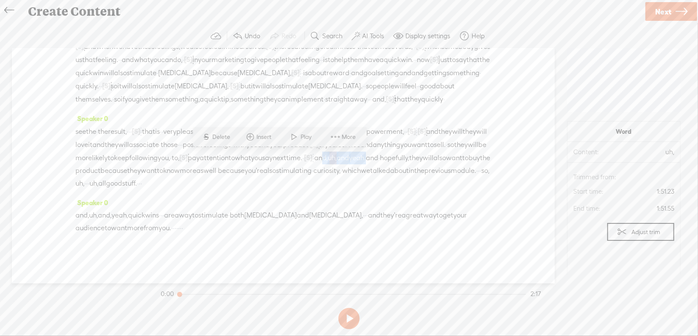
drag, startPoint x: 262, startPoint y: 158, endPoint x: 316, endPoint y: 154, distance: 54.9
click at [316, 154] on div "see the · the result, · · · [S] · · that is · · very [GEOGRAPHIC_DATA]. · [S] ·…" at bounding box center [284, 157] width 416 height 65
click at [248, 137] on span "Delete" at bounding box center [254, 137] width 20 height 8
drag, startPoint x: 107, startPoint y: 183, endPoint x: 235, endPoint y: 178, distance: 128.6
click at [235, 178] on div "see the · the result, · · · [S] · · that is · · very [GEOGRAPHIC_DATA]. · [S] ·…" at bounding box center [284, 157] width 416 height 65
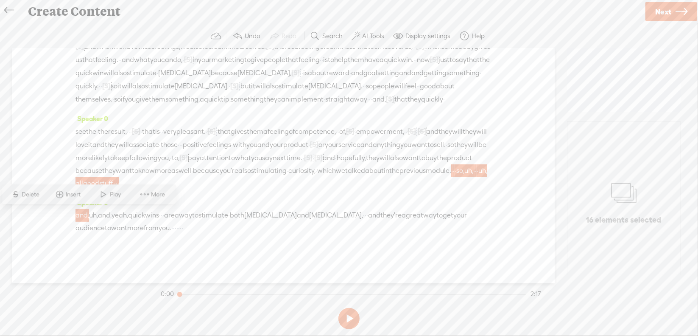
click at [36, 194] on span "Delete" at bounding box center [32, 194] width 20 height 8
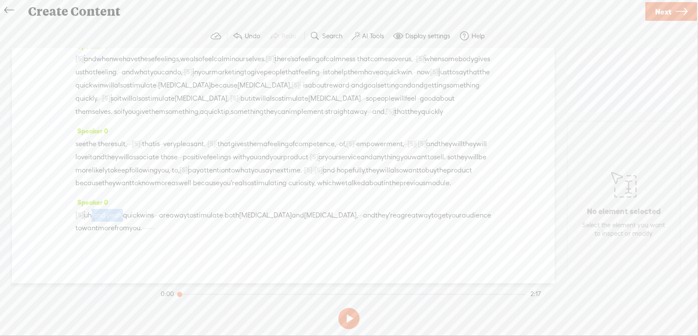
drag, startPoint x: 91, startPoint y: 215, endPoint x: 132, endPoint y: 215, distance: 40.3
click at [132, 215] on div "[S] · · · so, uh, · · · uh, all good stuff. · · · and, uh, and, yeah, quick win…" at bounding box center [284, 221] width 416 height 26
click at [65, 194] on span "Delete" at bounding box center [69, 194] width 20 height 8
drag, startPoint x: 197, startPoint y: 230, endPoint x: 228, endPoint y: 228, distance: 31.0
click at [228, 228] on div "[S] · · · so, uh, · · · uh, all good stuff. · · · and, [S] uh, and, yeah, quick…" at bounding box center [284, 221] width 416 height 26
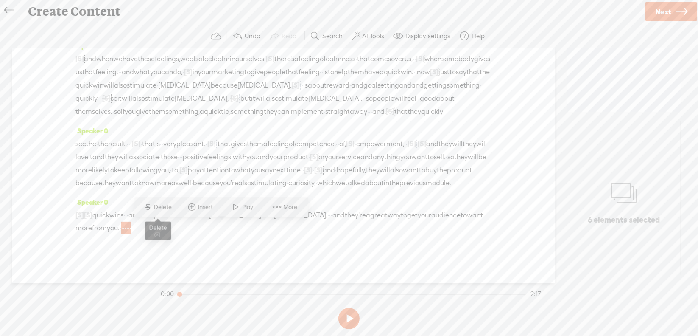
click at [165, 208] on span "Delete" at bounding box center [164, 207] width 20 height 8
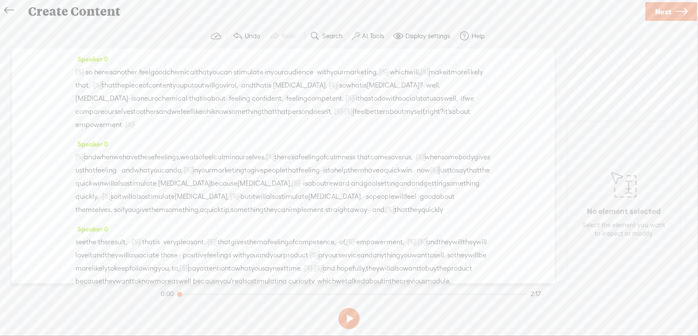
click at [86, 70] on span "·" at bounding box center [85, 72] width 2 height 13
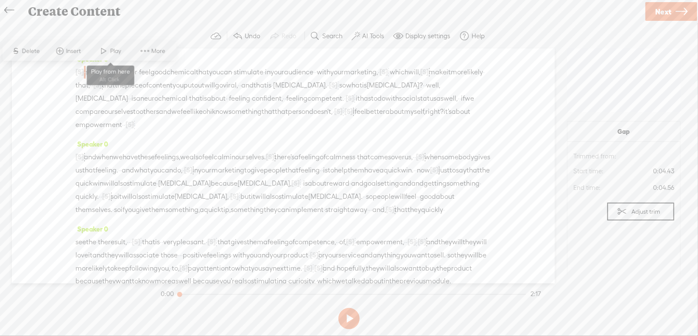
click at [110, 48] on span "Play" at bounding box center [116, 51] width 13 height 8
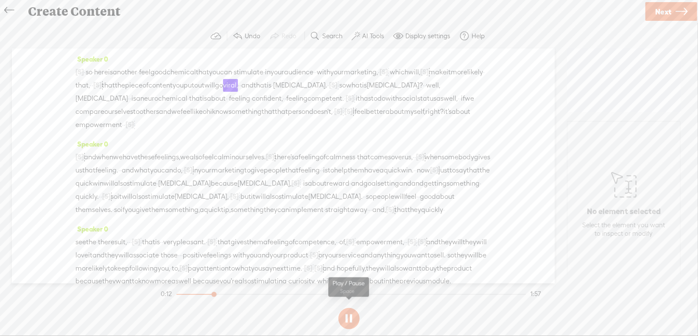
click at [346, 315] on button at bounding box center [349, 318] width 21 height 21
click at [90, 86] on span "that," at bounding box center [83, 85] width 14 height 13
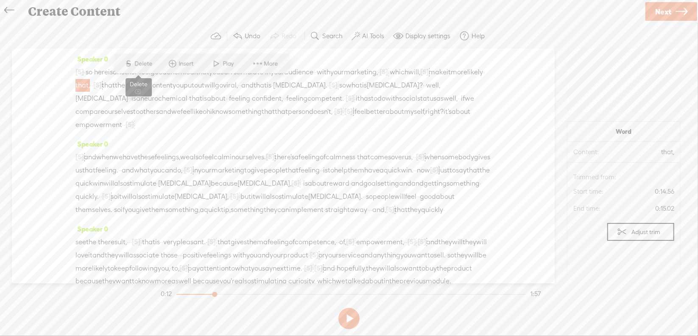
click at [149, 62] on span "Delete" at bounding box center [145, 63] width 20 height 8
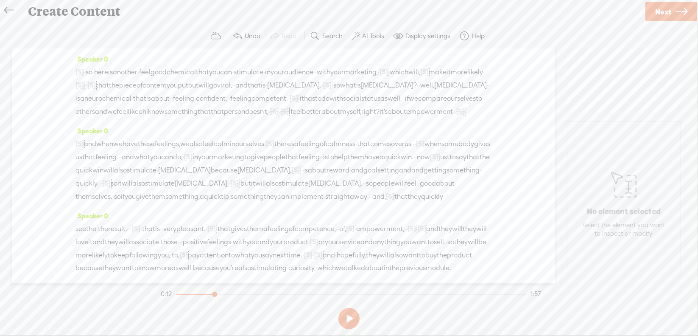
click at [429, 78] on span "make" at bounding box center [438, 72] width 18 height 13
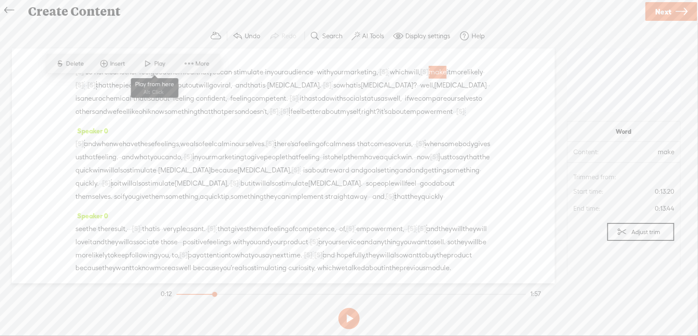
click at [157, 65] on span "Play" at bounding box center [160, 63] width 13 height 8
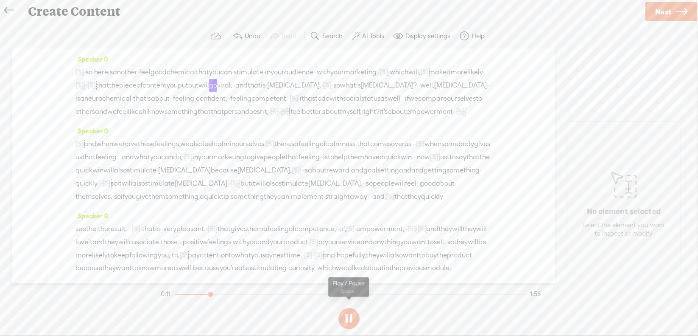
click at [346, 316] on button at bounding box center [349, 318] width 21 height 21
click at [96, 81] on span "[S]" at bounding box center [91, 85] width 8 height 8
click at [215, 65] on span at bounding box center [208, 63] width 19 height 17
click at [84, 83] on span "[S]" at bounding box center [80, 85] width 8 height 8
click at [197, 64] on span "Restore" at bounding box center [205, 63] width 22 height 8
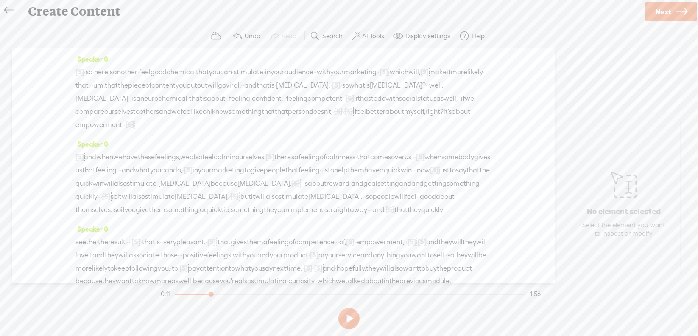
click at [105, 84] on span "um," at bounding box center [98, 85] width 11 height 13
click at [176, 65] on span "Delete" at bounding box center [171, 63] width 20 height 8
click at [115, 82] on span "that" at bounding box center [108, 85] width 13 height 13
click at [187, 64] on span "Delete" at bounding box center [183, 63] width 20 height 8
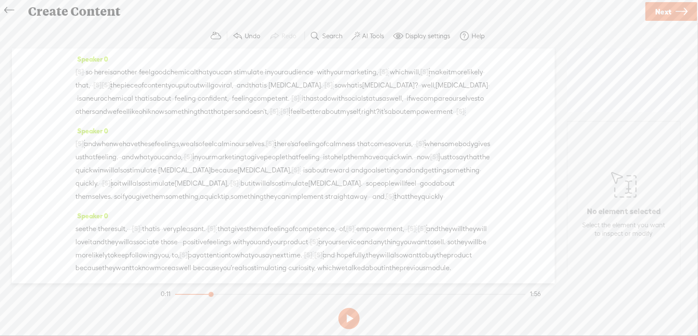
click at [467, 78] on span "likely" at bounding box center [475, 72] width 16 height 13
click at [200, 58] on span "Play" at bounding box center [200, 63] width 42 height 15
click at [352, 318] on button at bounding box center [349, 318] width 21 height 21
click at [110, 84] on span "[S]" at bounding box center [106, 85] width 8 height 8
click at [237, 64] on span "Restore" at bounding box center [244, 63] width 22 height 8
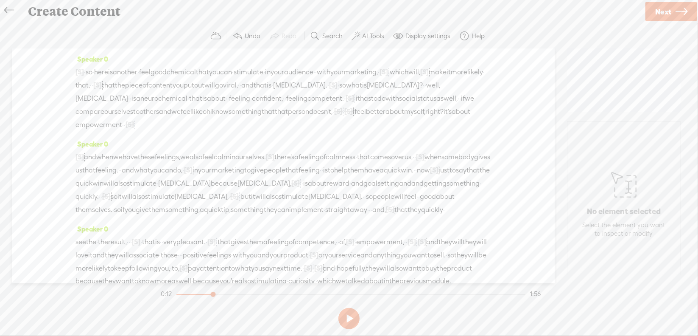
drag, startPoint x: 173, startPoint y: 85, endPoint x: 179, endPoint y: 81, distance: 7.3
click at [467, 78] on span "likely" at bounding box center [475, 72] width 16 height 13
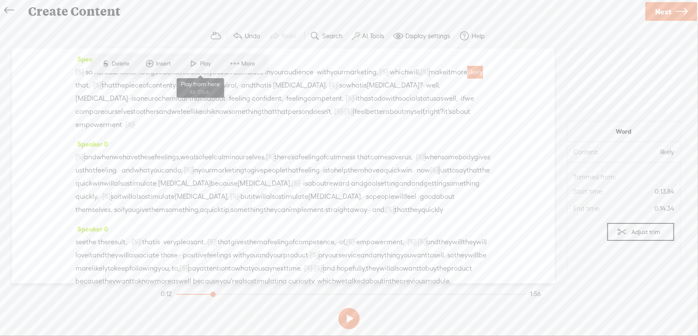
drag, startPoint x: 197, startPoint y: 62, endPoint x: 211, endPoint y: 76, distance: 20.1
click at [197, 62] on span at bounding box center [193, 63] width 13 height 15
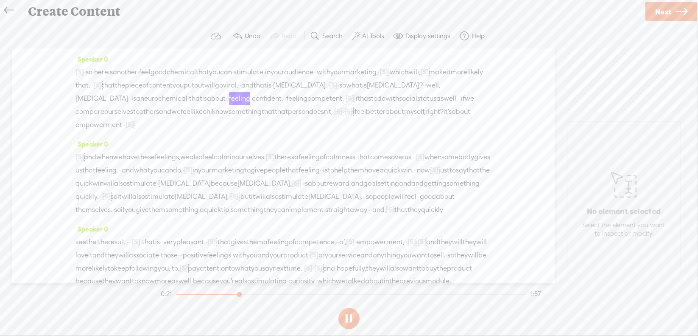
click at [348, 318] on button at bounding box center [349, 318] width 21 height 21
click at [329, 89] on span "[S]" at bounding box center [333, 85] width 8 height 8
click at [130, 77] on span "Restore" at bounding box center [126, 76] width 22 height 8
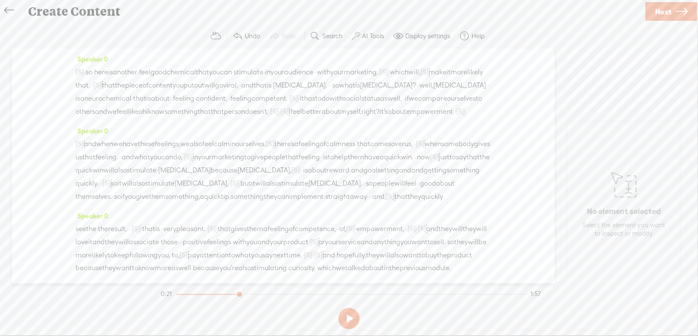
click at [273, 92] on span "[MEDICAL_DATA]." at bounding box center [300, 85] width 54 height 13
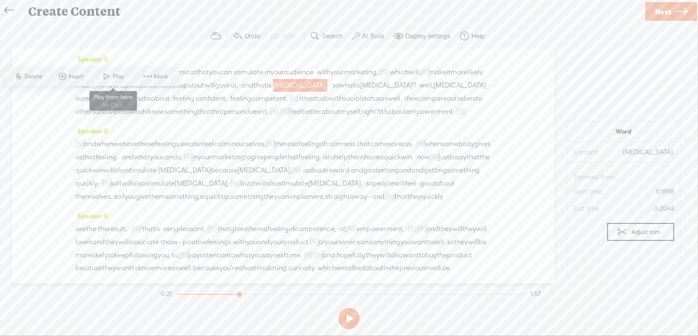
click at [116, 70] on span "Play" at bounding box center [113, 76] width 42 height 15
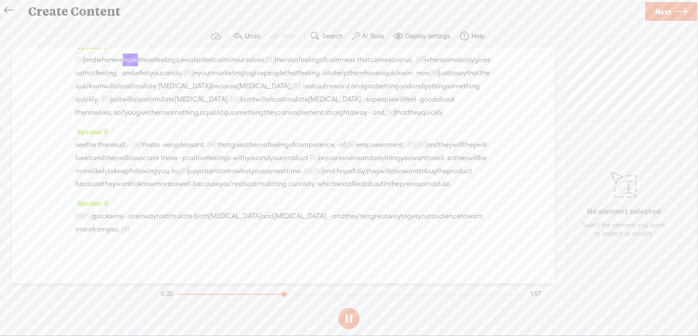
scroll to position [85, 0]
click at [347, 320] on button at bounding box center [349, 318] width 21 height 21
click at [274, 62] on span "[S]" at bounding box center [270, 59] width 8 height 8
click at [313, 65] on span "Restore" at bounding box center [318, 61] width 22 height 8
click at [266, 65] on span "ourselves." at bounding box center [250, 59] width 31 height 13
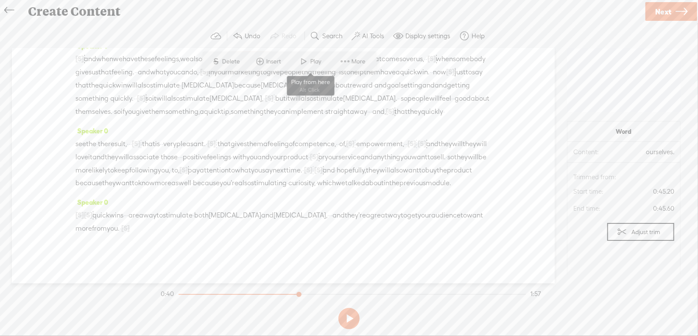
click at [309, 59] on span at bounding box center [304, 61] width 13 height 15
click at [121, 234] on span "·" at bounding box center [121, 227] width 2 height 13
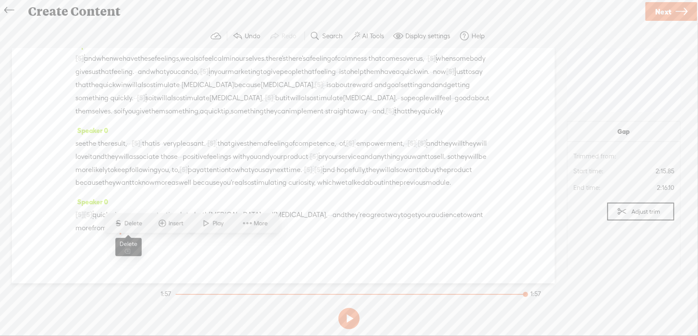
click at [136, 224] on span "Delete" at bounding box center [135, 223] width 20 height 8
click at [467, 221] on span "want" at bounding box center [475, 214] width 16 height 13
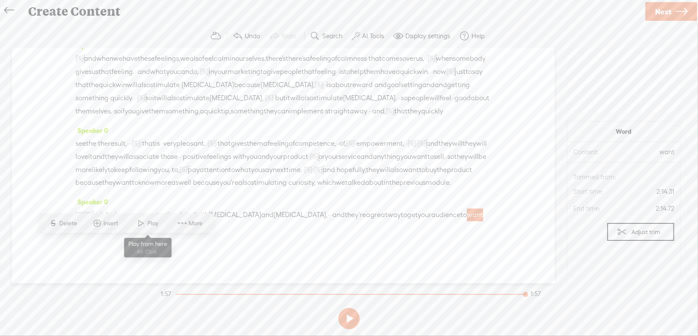
click at [148, 222] on span "Play" at bounding box center [154, 223] width 13 height 8
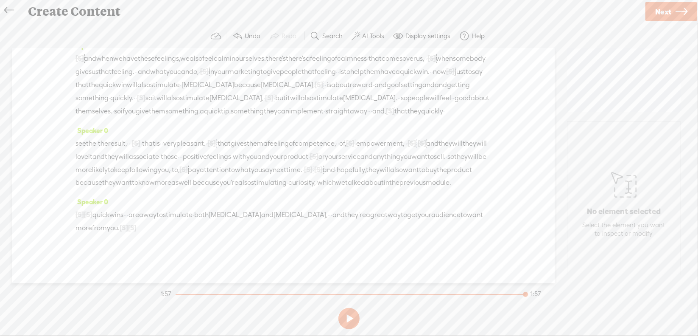
click at [660, 11] on span "Next" at bounding box center [663, 12] width 16 height 22
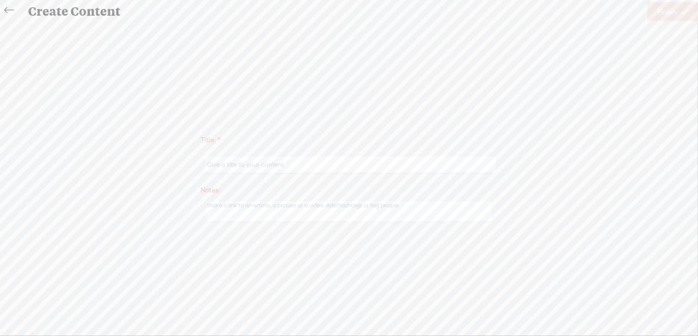
click at [327, 161] on input "text" at bounding box center [350, 165] width 291 height 17
type input "Market4Mod2"
click at [665, 13] on span "Finish" at bounding box center [668, 12] width 20 height 22
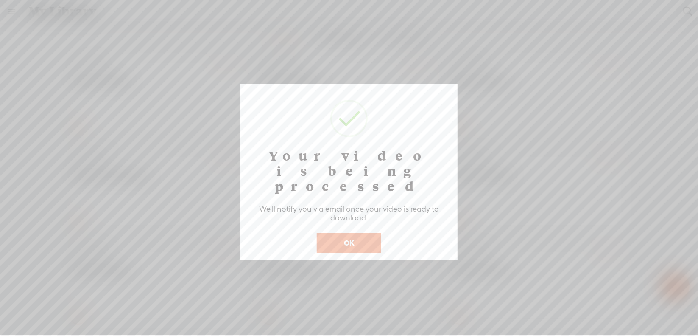
click at [355, 233] on button "OK" at bounding box center [349, 243] width 64 height 20
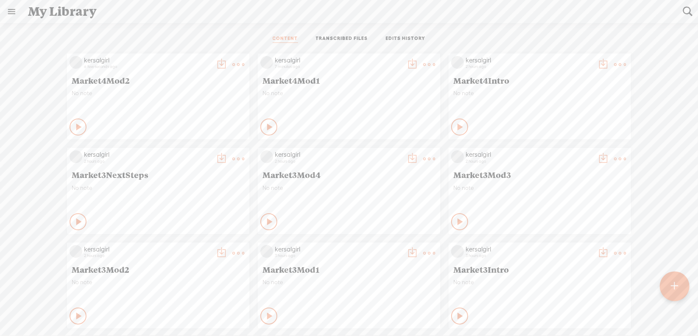
click at [244, 63] on t at bounding box center [238, 65] width 12 height 12
click at [384, 152] on link "Download as..." at bounding box center [382, 151] width 85 height 20
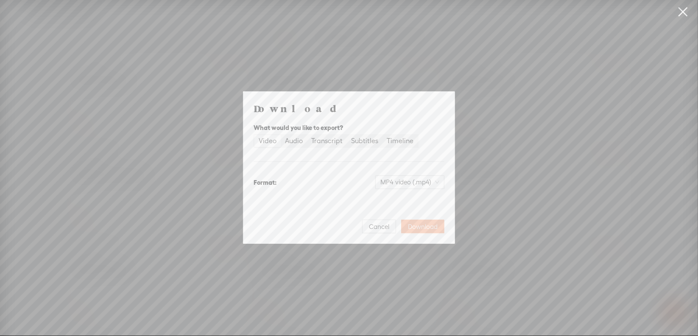
click at [412, 224] on span "Download" at bounding box center [423, 226] width 30 height 8
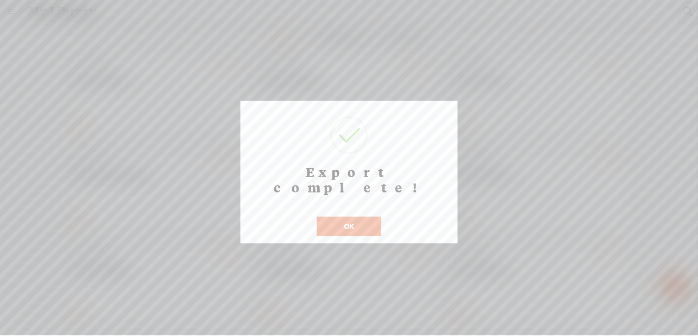
click at [331, 216] on button "OK" at bounding box center [349, 226] width 64 height 20
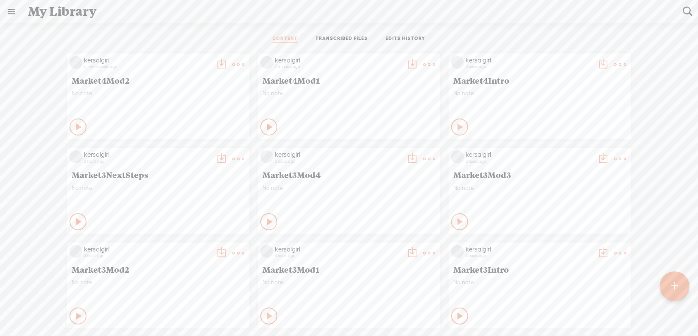
click at [232, 64] on t at bounding box center [238, 65] width 12 height 12
click at [224, 30] on div "CONTENT TRANSCRIBED FILES EDITS HISTORY" at bounding box center [349, 39] width 686 height 20
click at [232, 63] on t at bounding box center [238, 65] width 12 height 12
click at [182, 148] on link "Download as..." at bounding box center [191, 151] width 85 height 20
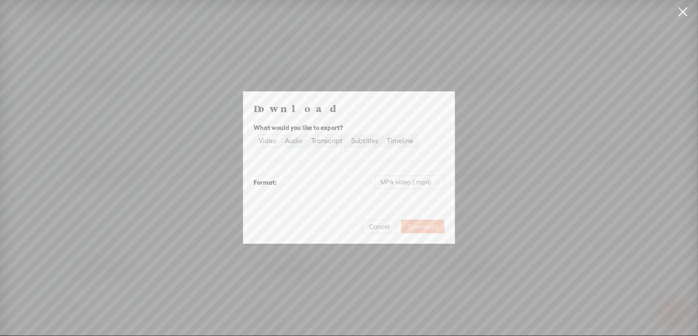
click at [418, 226] on span "Download" at bounding box center [423, 226] width 30 height 8
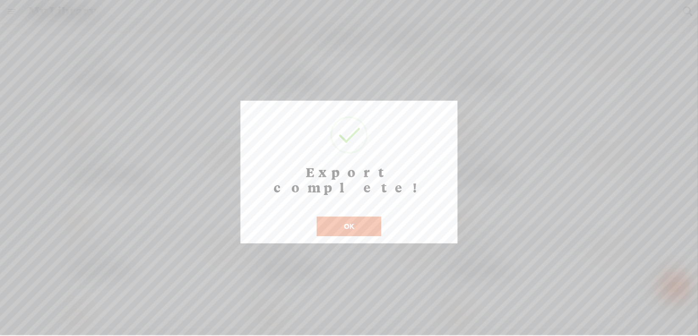
click at [334, 216] on button "OK" at bounding box center [349, 226] width 64 height 20
